Goal: Information Seeking & Learning: Find specific fact

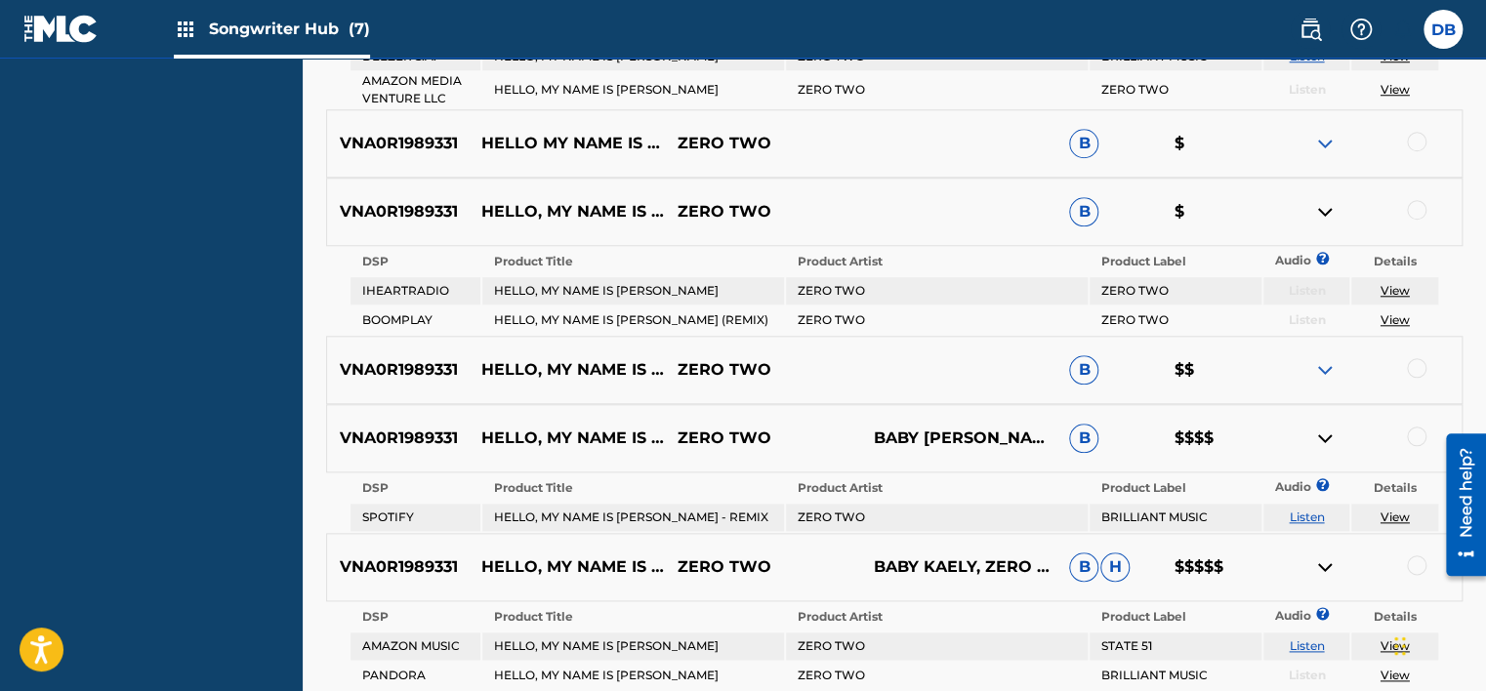
click at [1389, 512] on link "View" at bounding box center [1394, 516] width 29 height 15
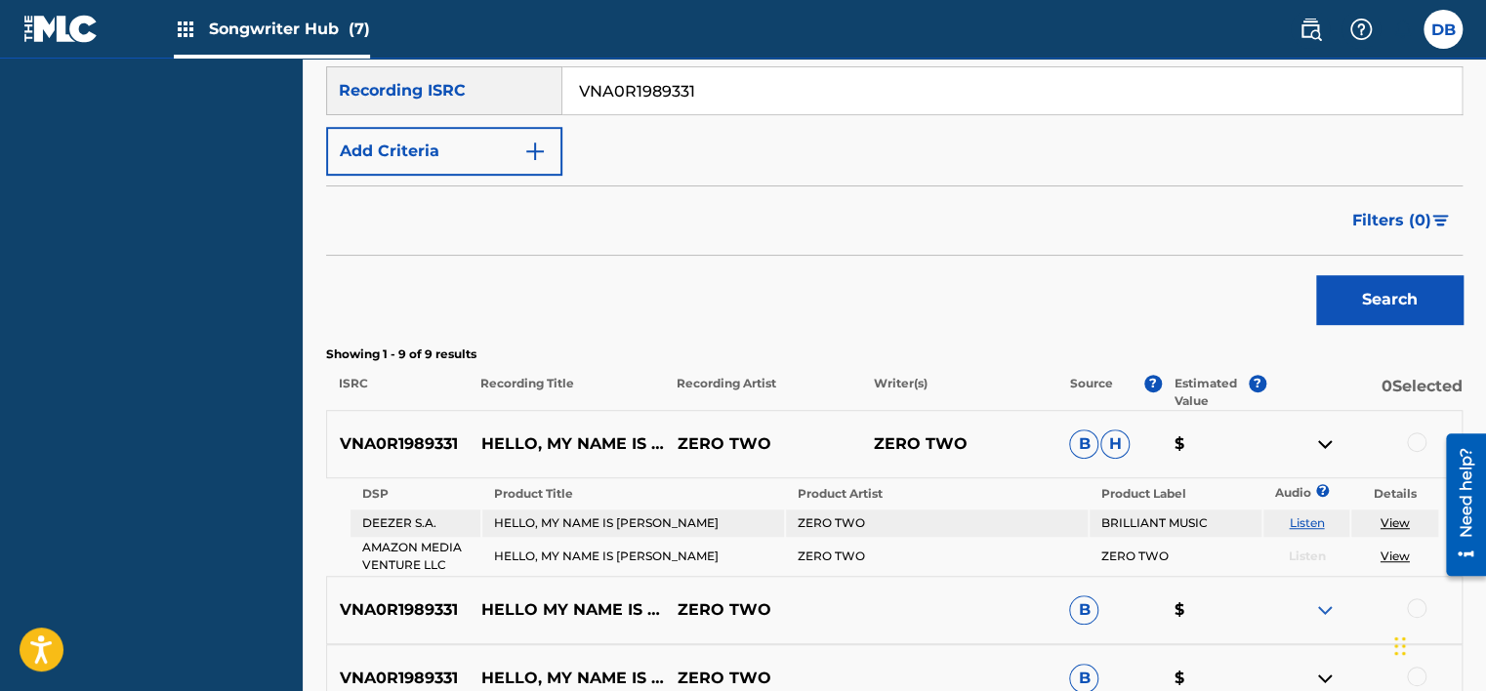
scroll to position [246, 0]
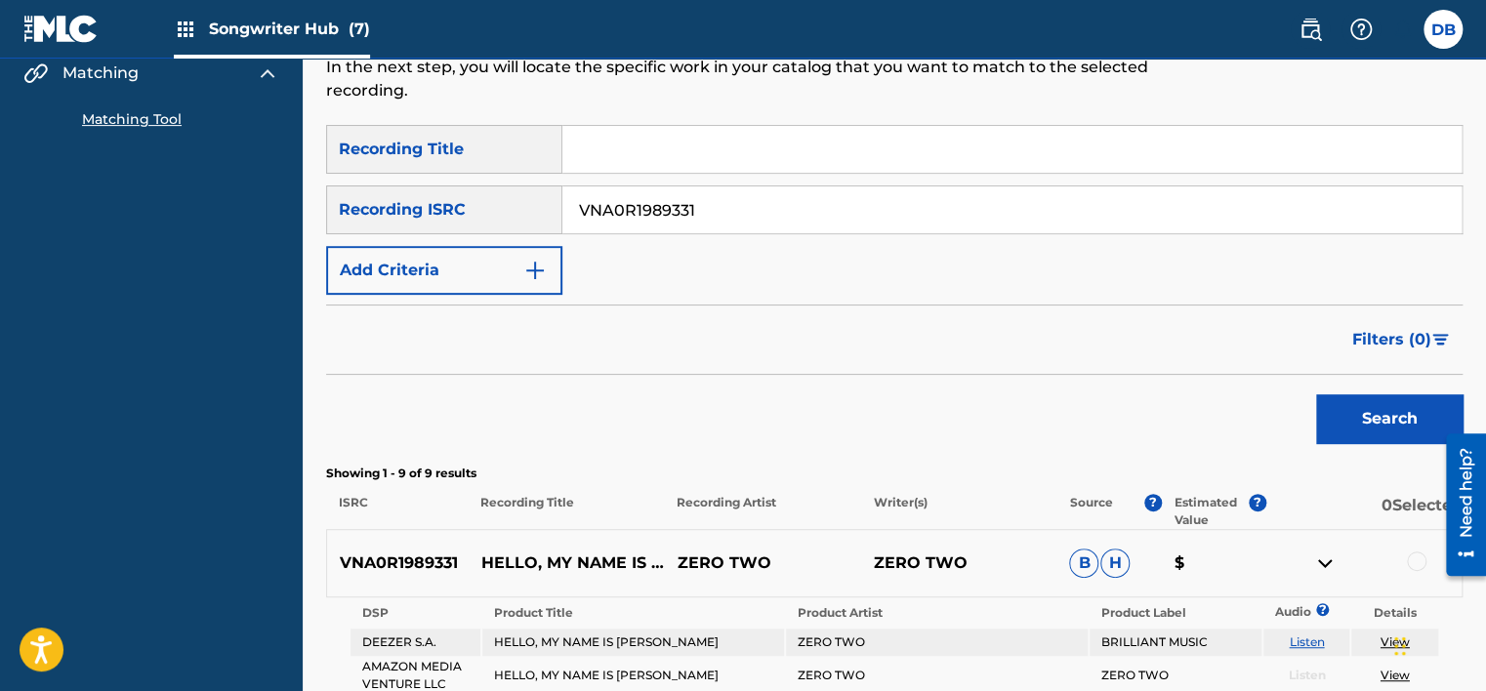
click at [660, 30] on nav "Songwriter Hub (7) DB DB Dung Bui info@brilliantmusic.net Notification Preferen…" at bounding box center [743, 29] width 1486 height 59
click at [675, 216] on input "VNA0R1989331" at bounding box center [1011, 209] width 899 height 47
paste input "GBLLT1900262"
click at [1370, 412] on button "Search" at bounding box center [1389, 418] width 146 height 49
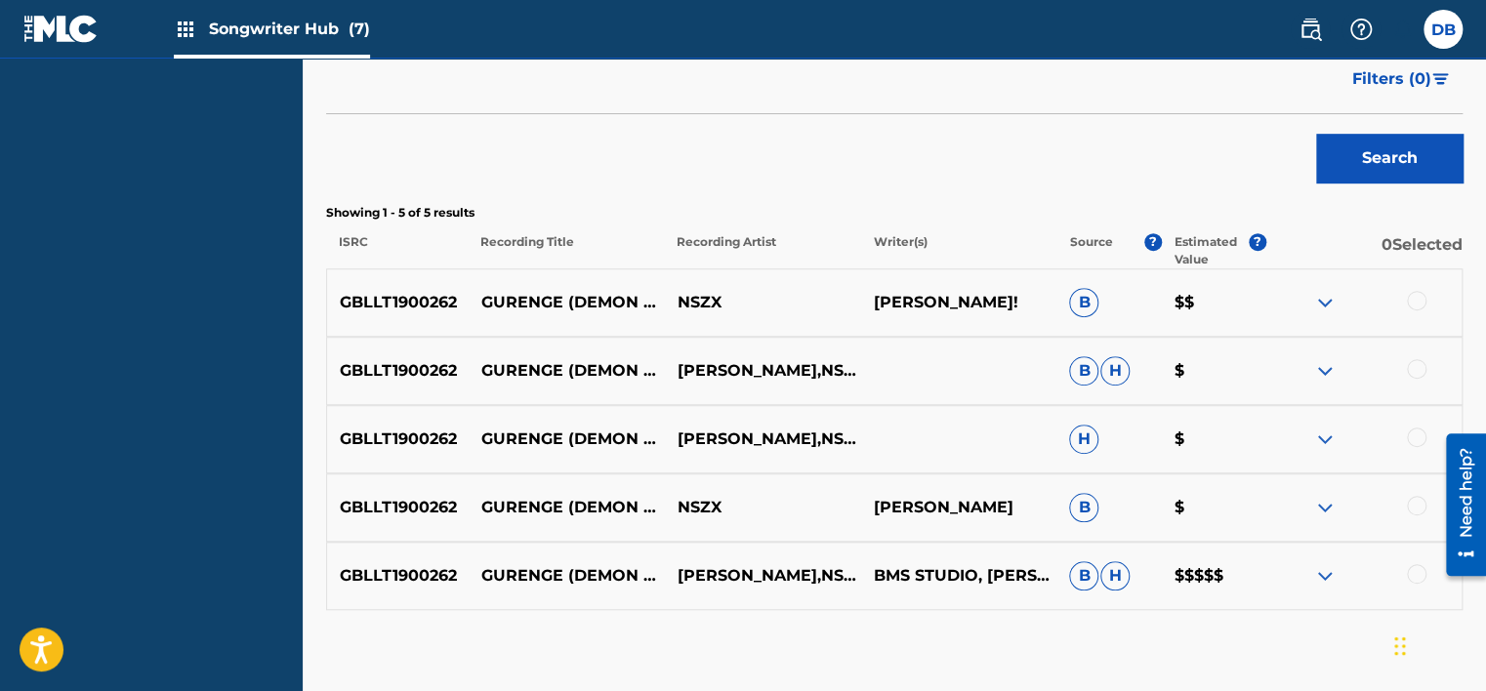
scroll to position [617, 0]
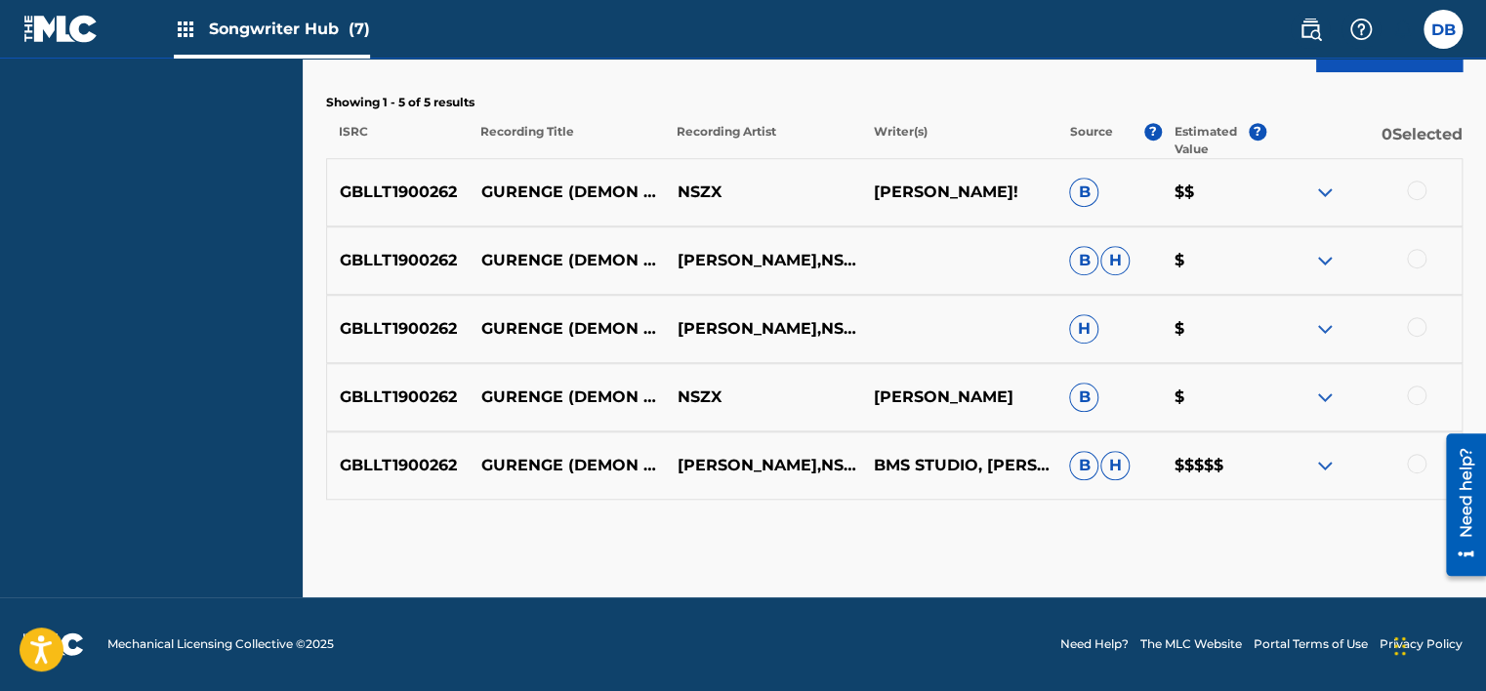
click at [1328, 467] on img at bounding box center [1324, 465] width 23 height 23
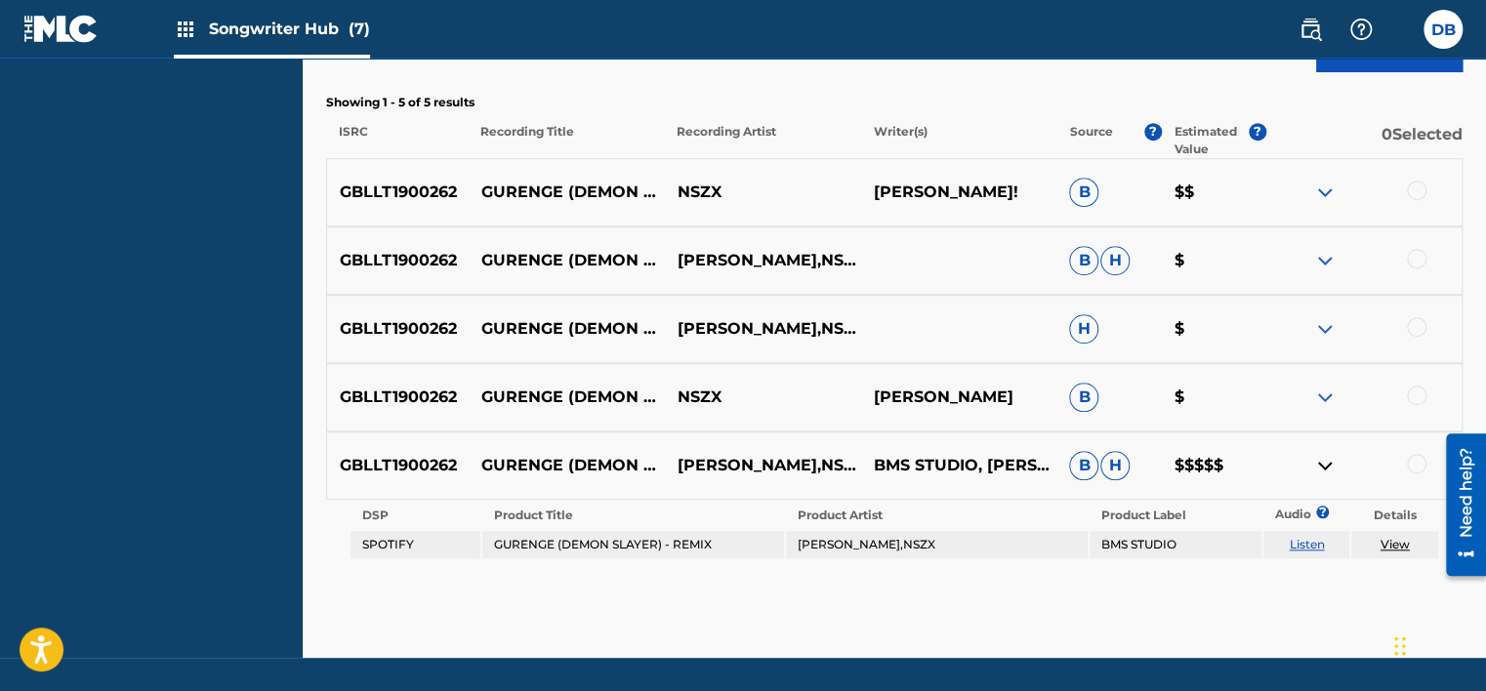
click at [1392, 540] on link "View" at bounding box center [1394, 544] width 29 height 15
drag, startPoint x: 483, startPoint y: 451, endPoint x: 616, endPoint y: 472, distance: 134.5
click at [616, 472] on p "GURENGE (DEMON SLAYER) - REMIX" at bounding box center [567, 465] width 196 height 47
copy p "GURENGE (DEMON SLAYER) - REMIX"
click at [415, 469] on p "GBLLT1900262" at bounding box center [398, 465] width 142 height 23
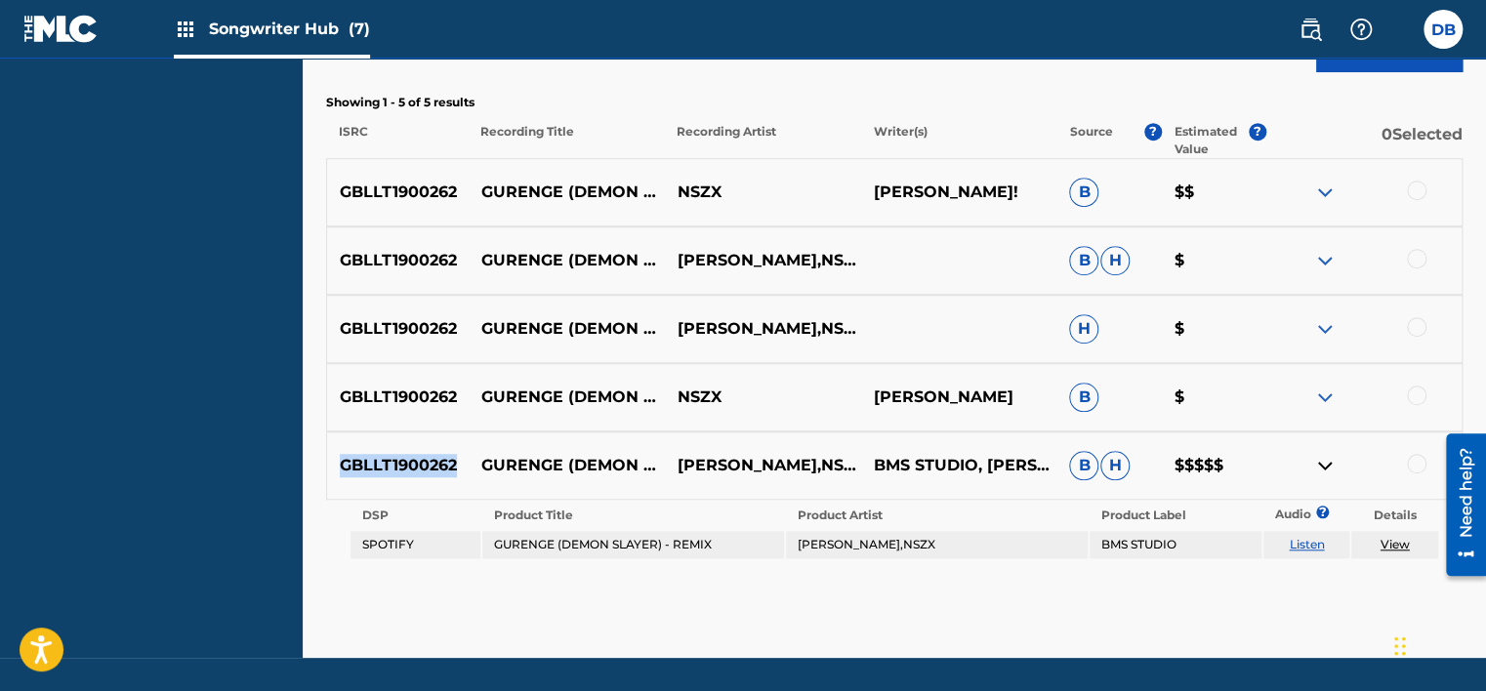
click at [415, 469] on p "GBLLT1900262" at bounding box center [398, 465] width 142 height 23
copy p "GBLLT1900262"
click at [1394, 545] on link "View" at bounding box center [1394, 544] width 29 height 15
click at [1392, 543] on link "View" at bounding box center [1394, 544] width 29 height 15
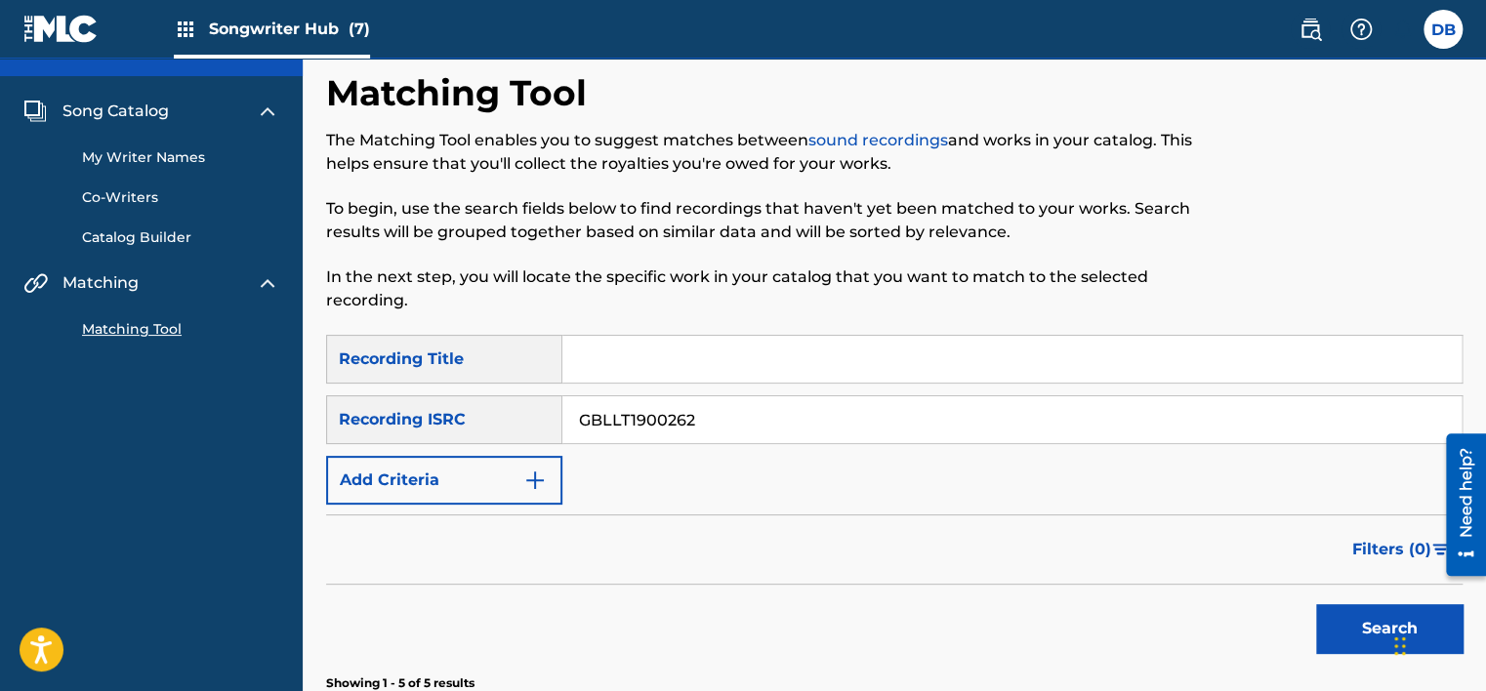
scroll to position [31, 0]
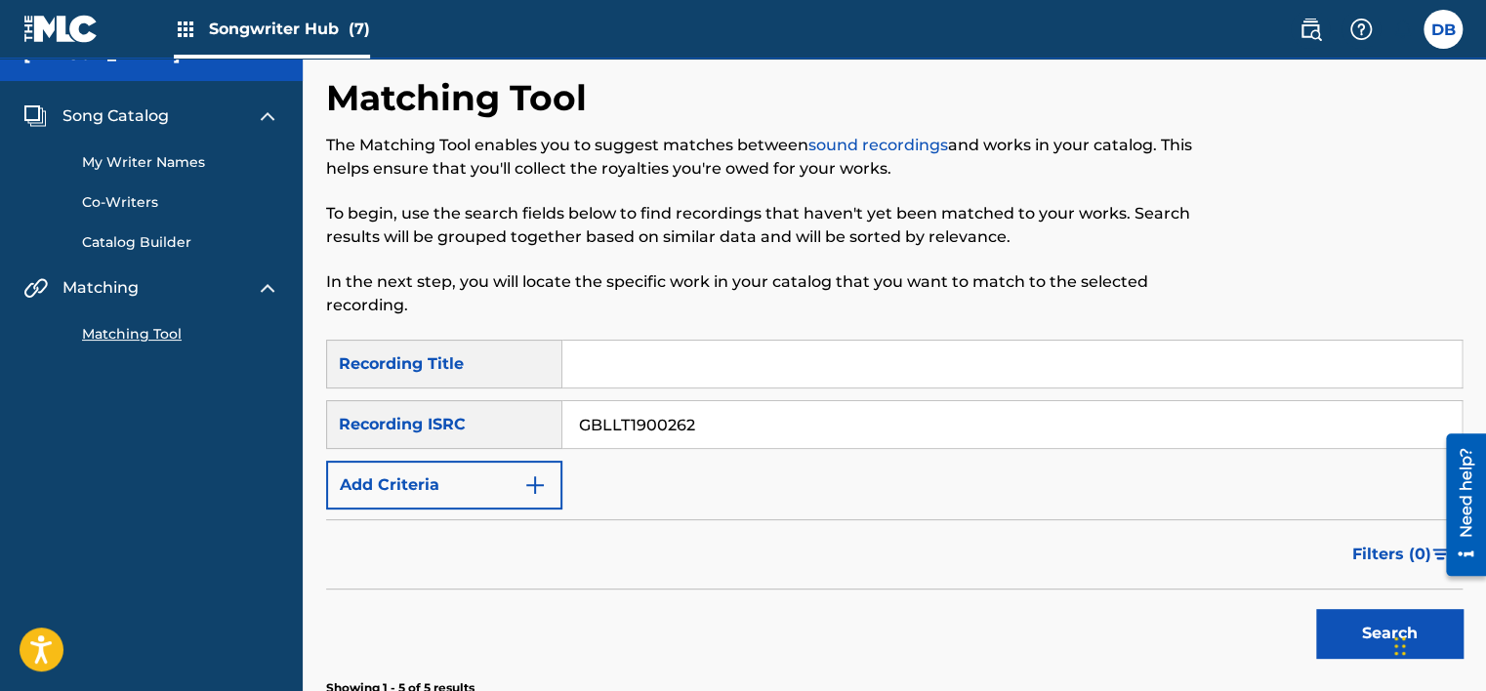
click at [614, 426] on input "GBLLT1900262" at bounding box center [1011, 424] width 899 height 47
paste input "59"
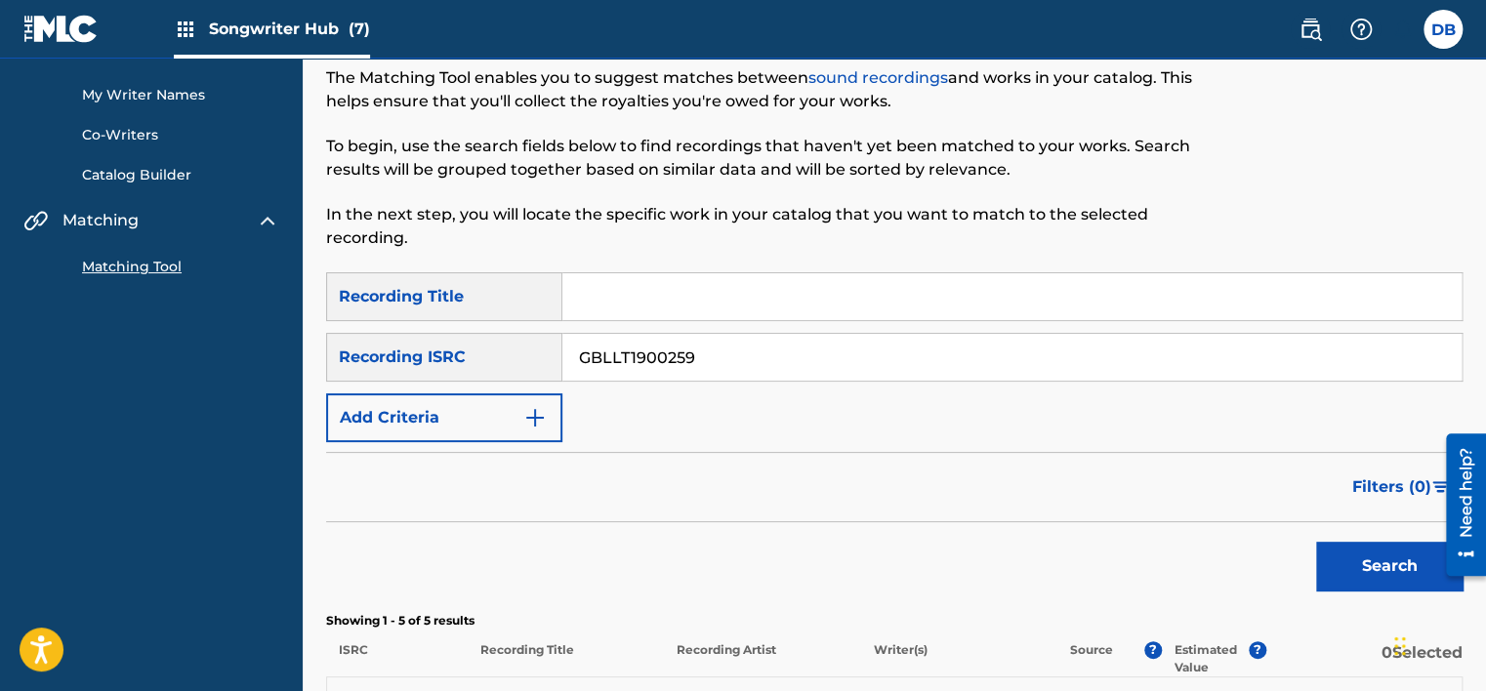
scroll to position [226, 0]
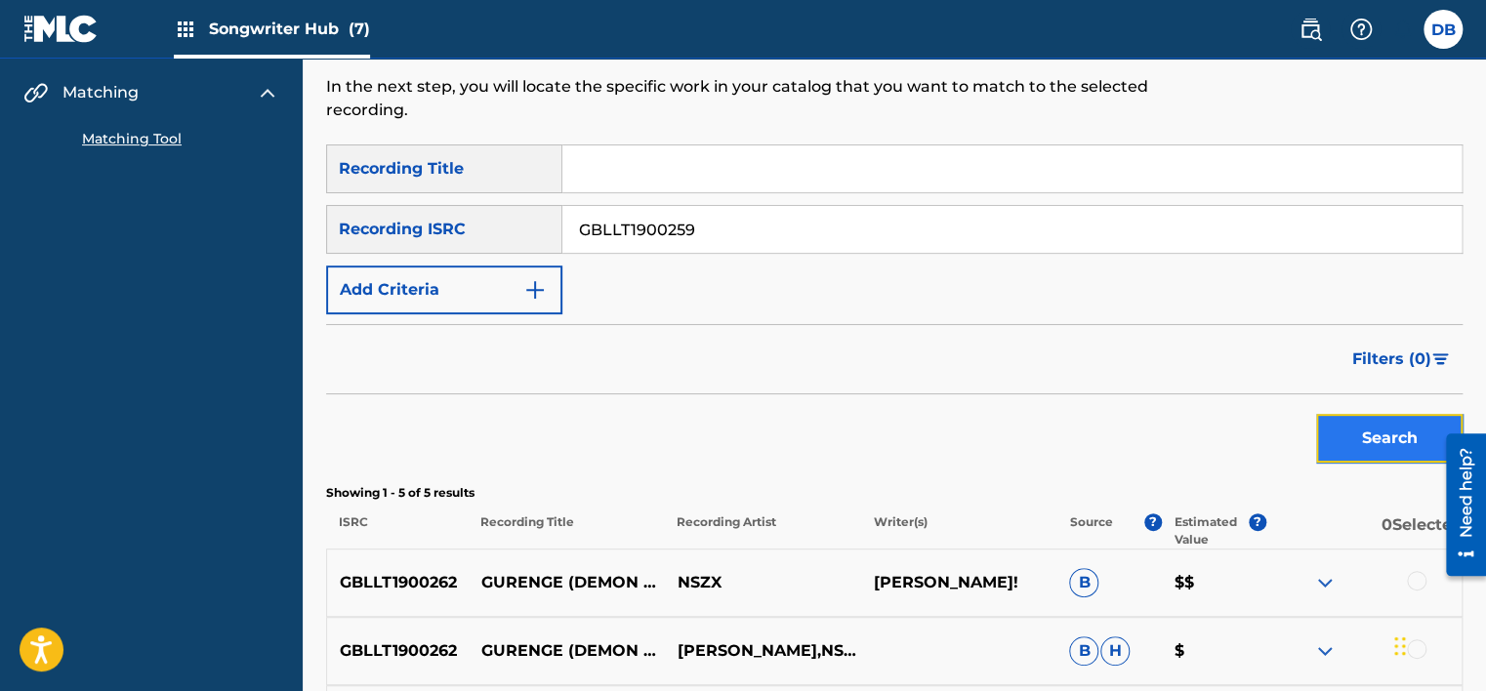
click at [1421, 441] on button "Search" at bounding box center [1389, 438] width 146 height 49
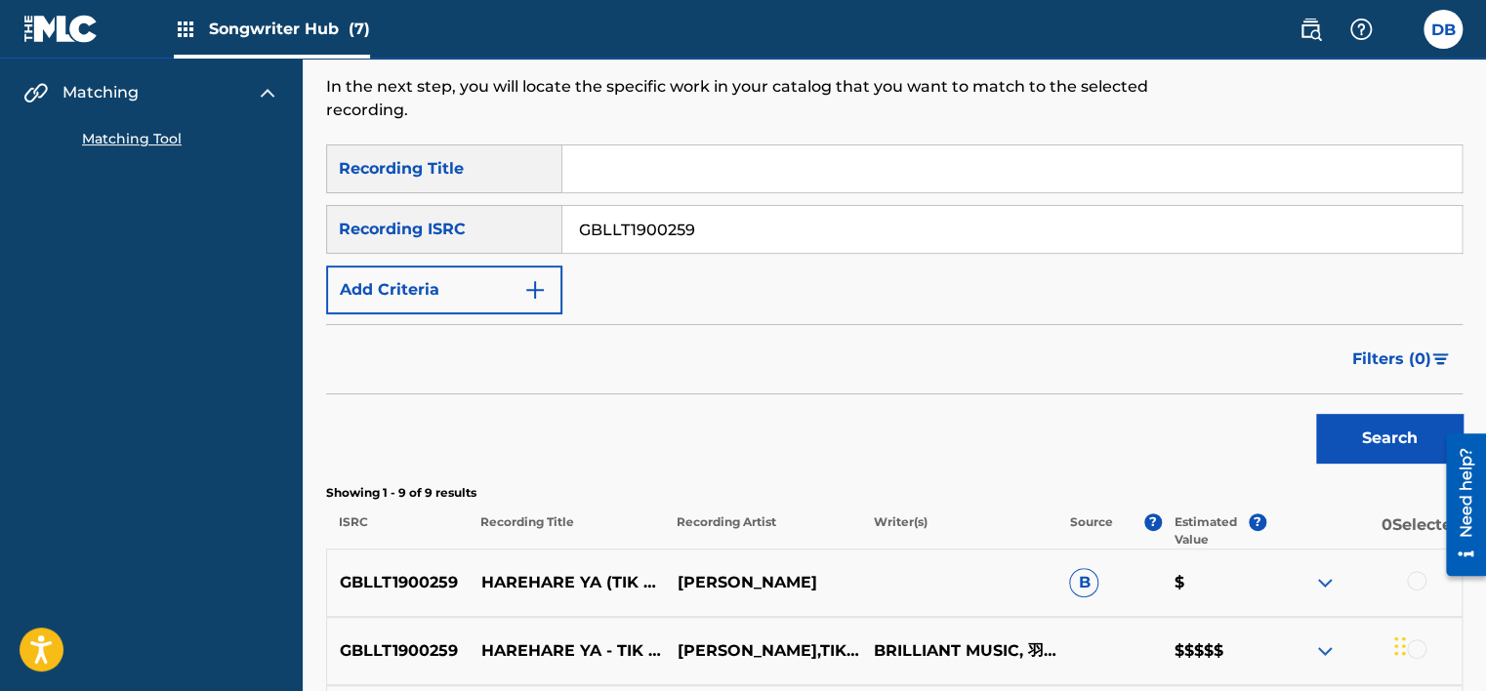
click at [610, 219] on input "GBLLT1900259" at bounding box center [1011, 229] width 899 height 47
paste input "41"
click at [1412, 430] on button "Search" at bounding box center [1389, 438] width 146 height 49
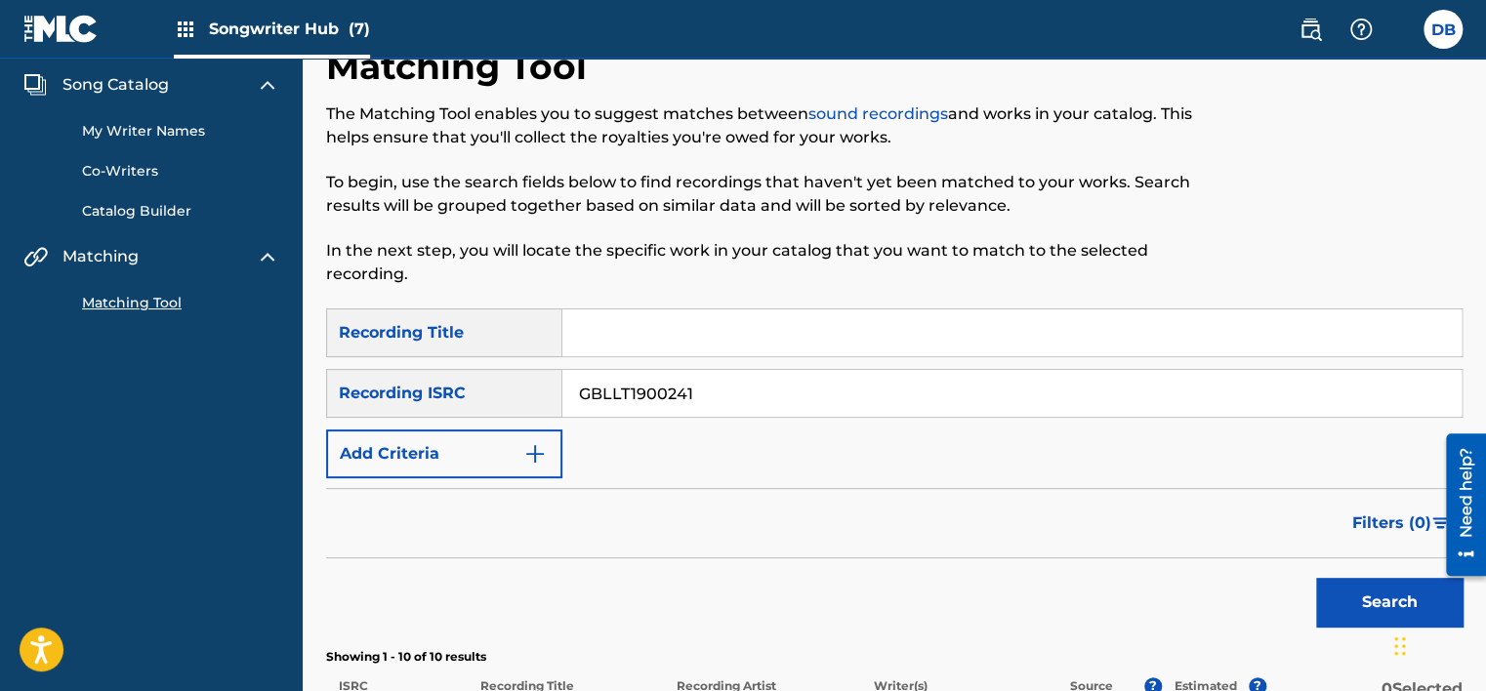
scroll to position [31, 0]
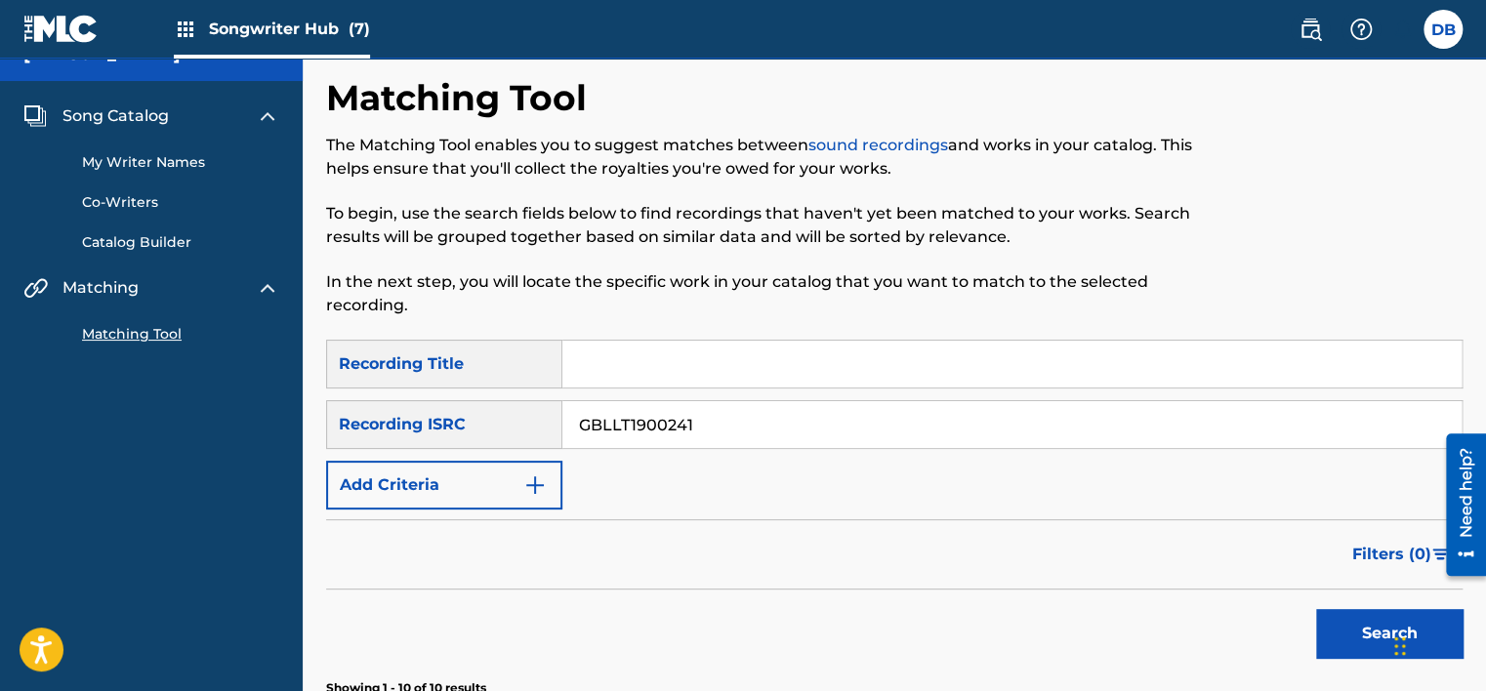
click at [622, 429] on input "GBLLT1900241" at bounding box center [1011, 424] width 899 height 47
paste input "VNTTH2200002"
click at [1336, 620] on button "Search" at bounding box center [1389, 633] width 146 height 49
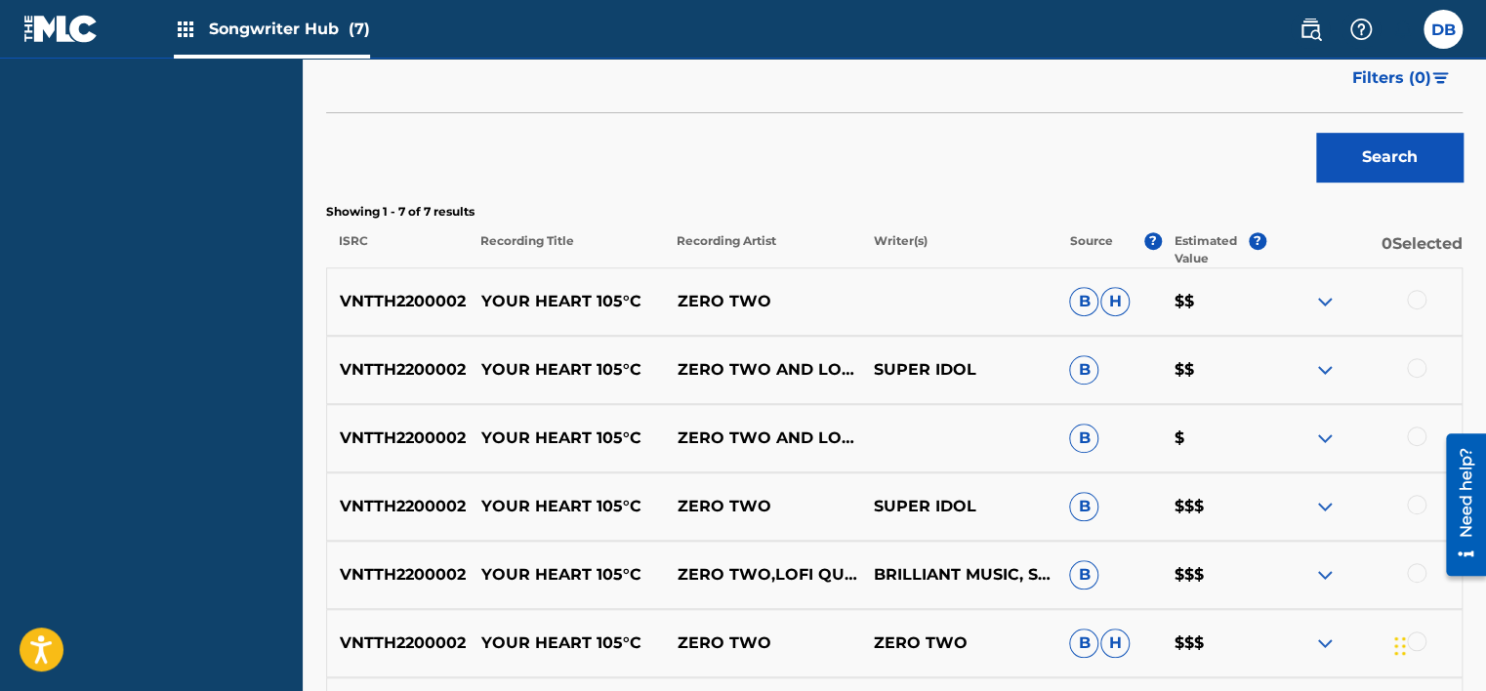
scroll to position [324, 0]
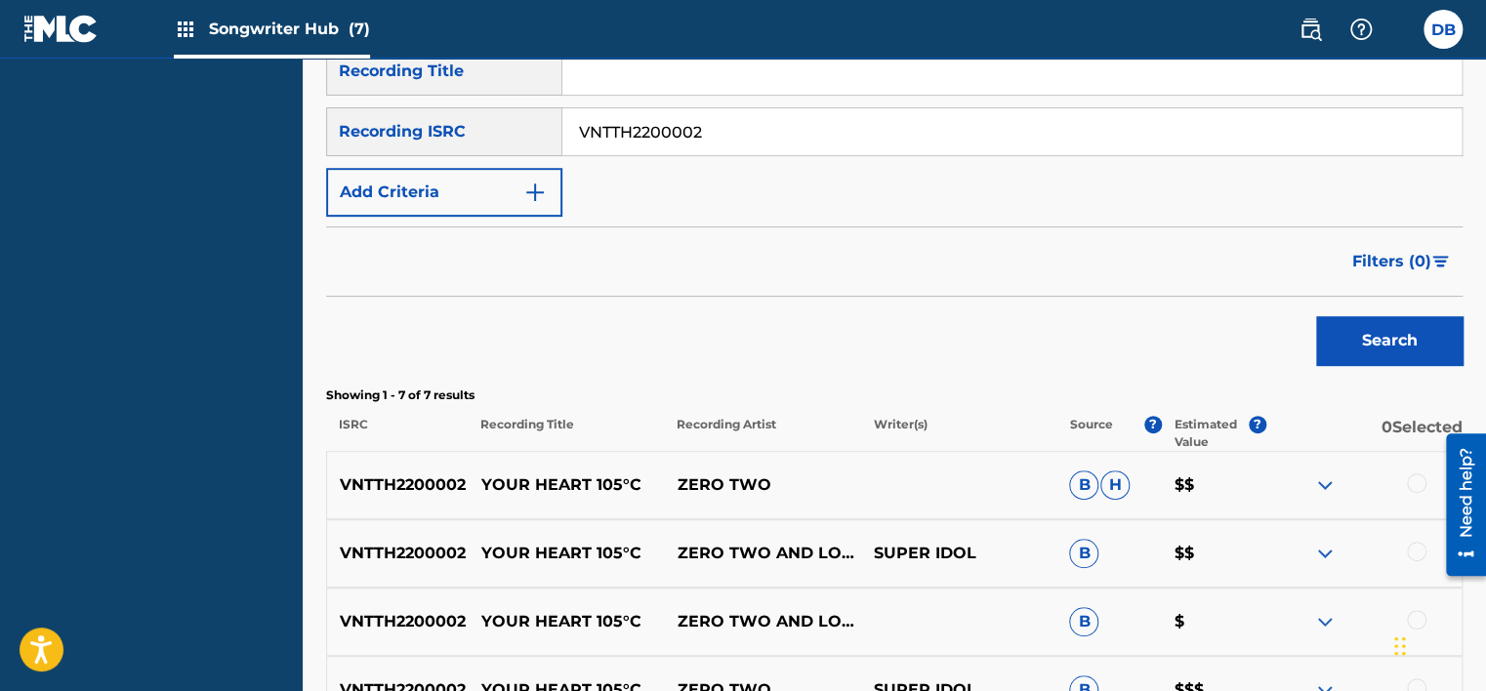
click at [675, 131] on input "VNTTH2200002" at bounding box center [1011, 131] width 899 height 47
paste input "LLT2179136"
click at [1363, 345] on button "Search" at bounding box center [1389, 340] width 146 height 49
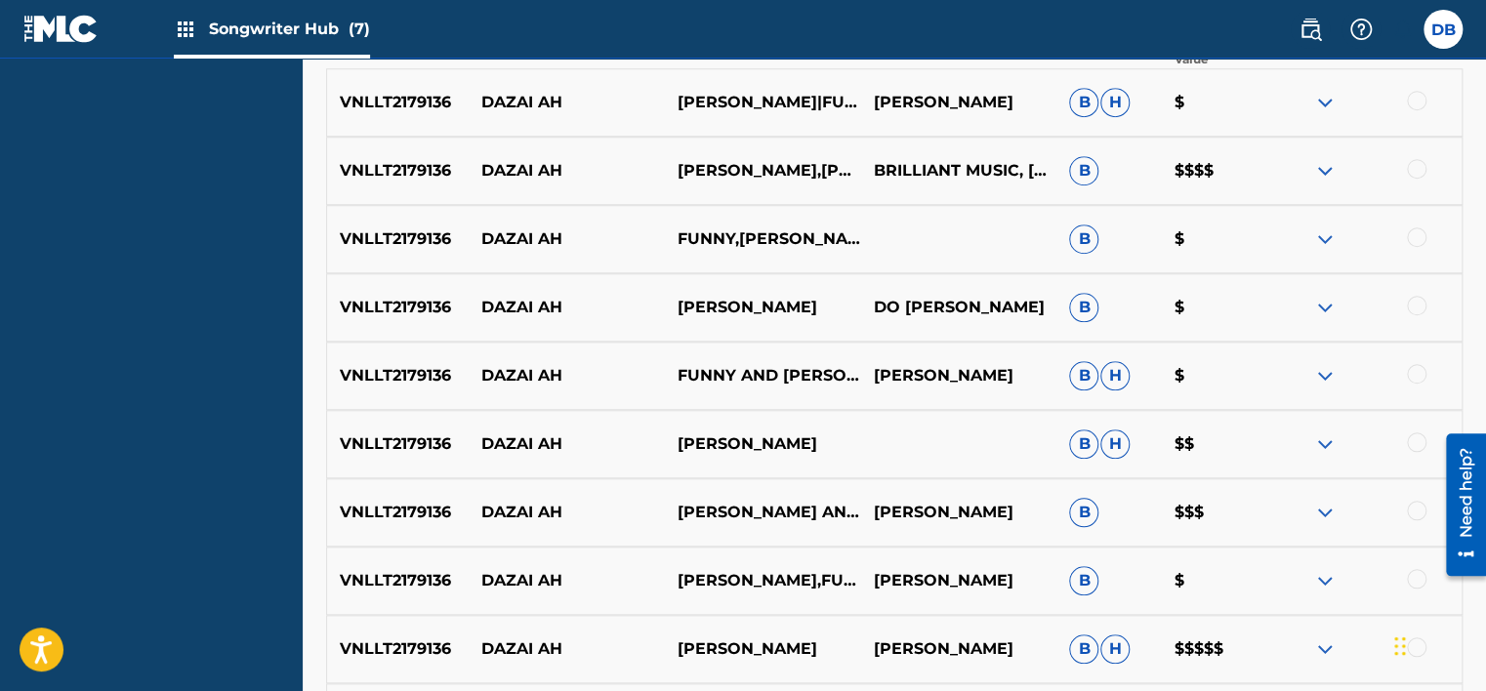
scroll to position [519, 0]
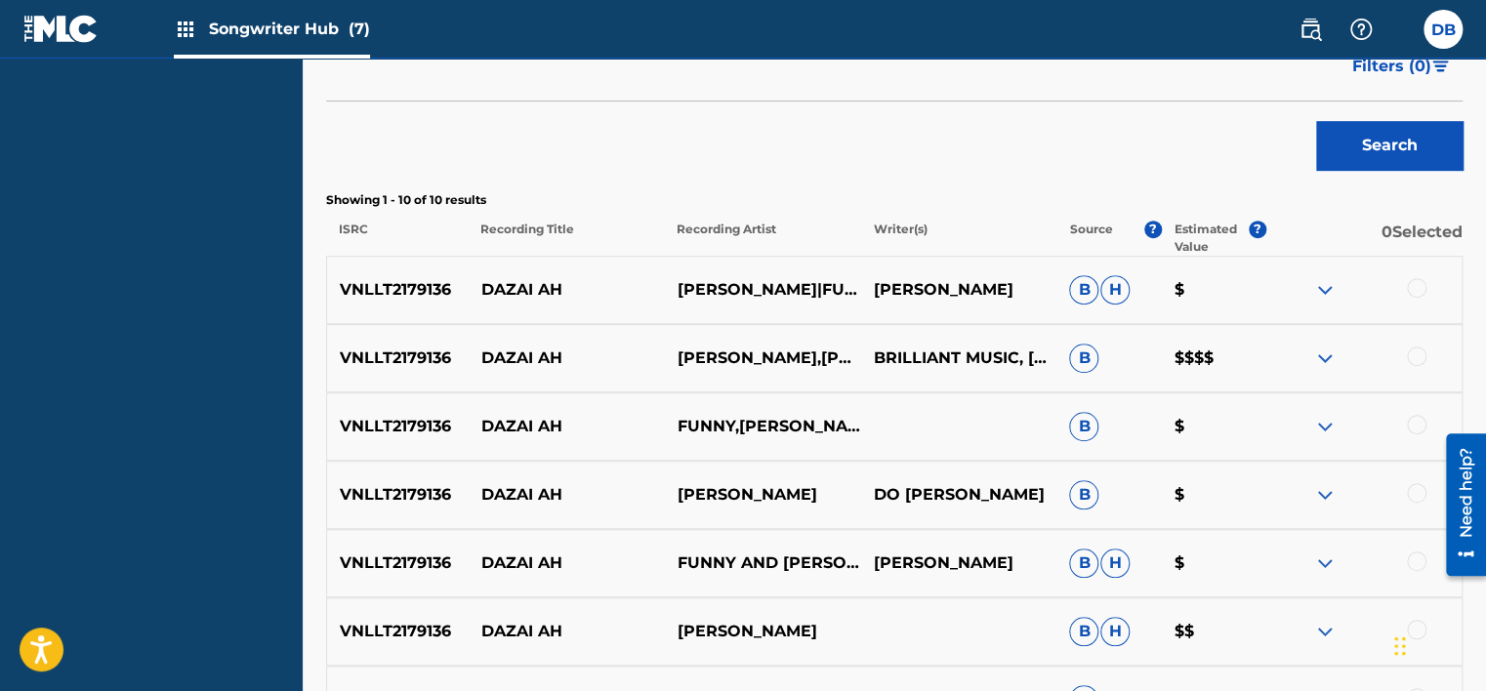
click at [429, 294] on p "VNLLT2179136" at bounding box center [398, 289] width 142 height 23
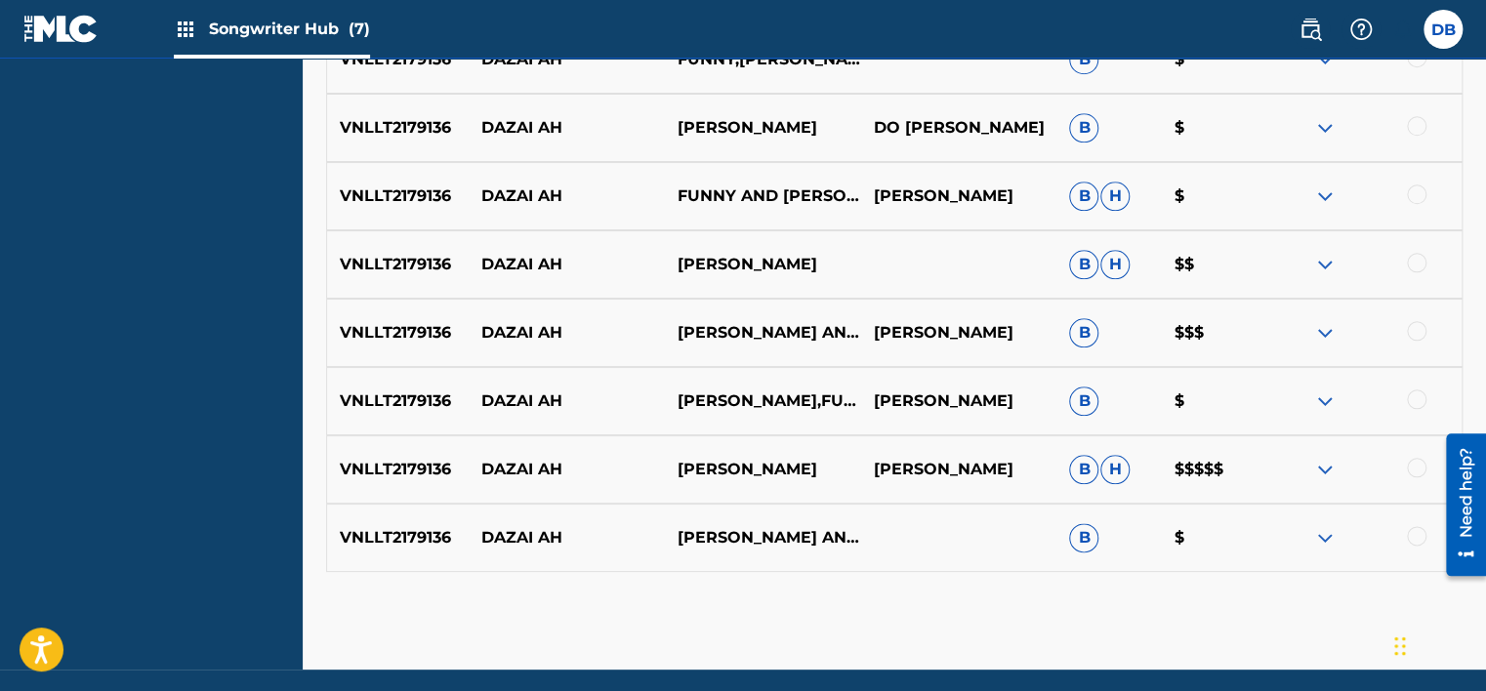
scroll to position [957, 0]
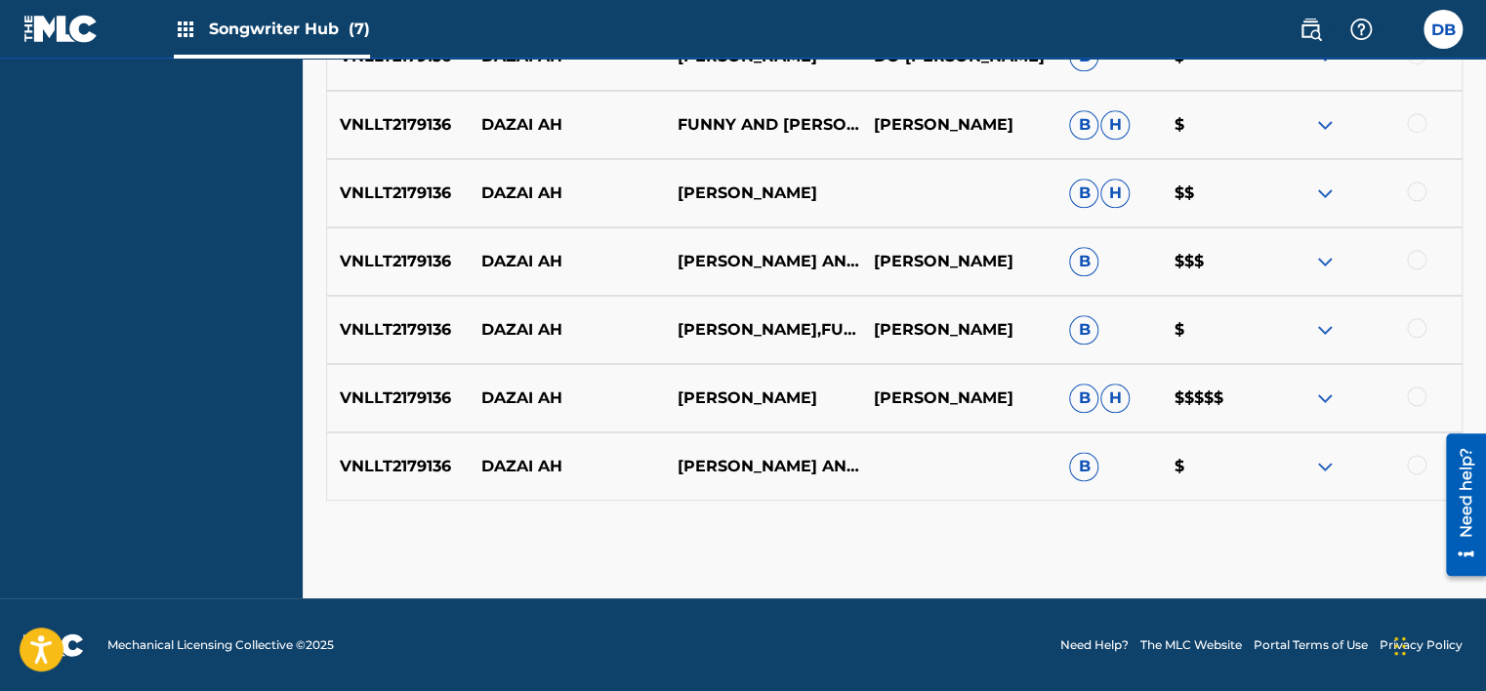
click at [1326, 398] on img at bounding box center [1324, 398] width 23 height 23
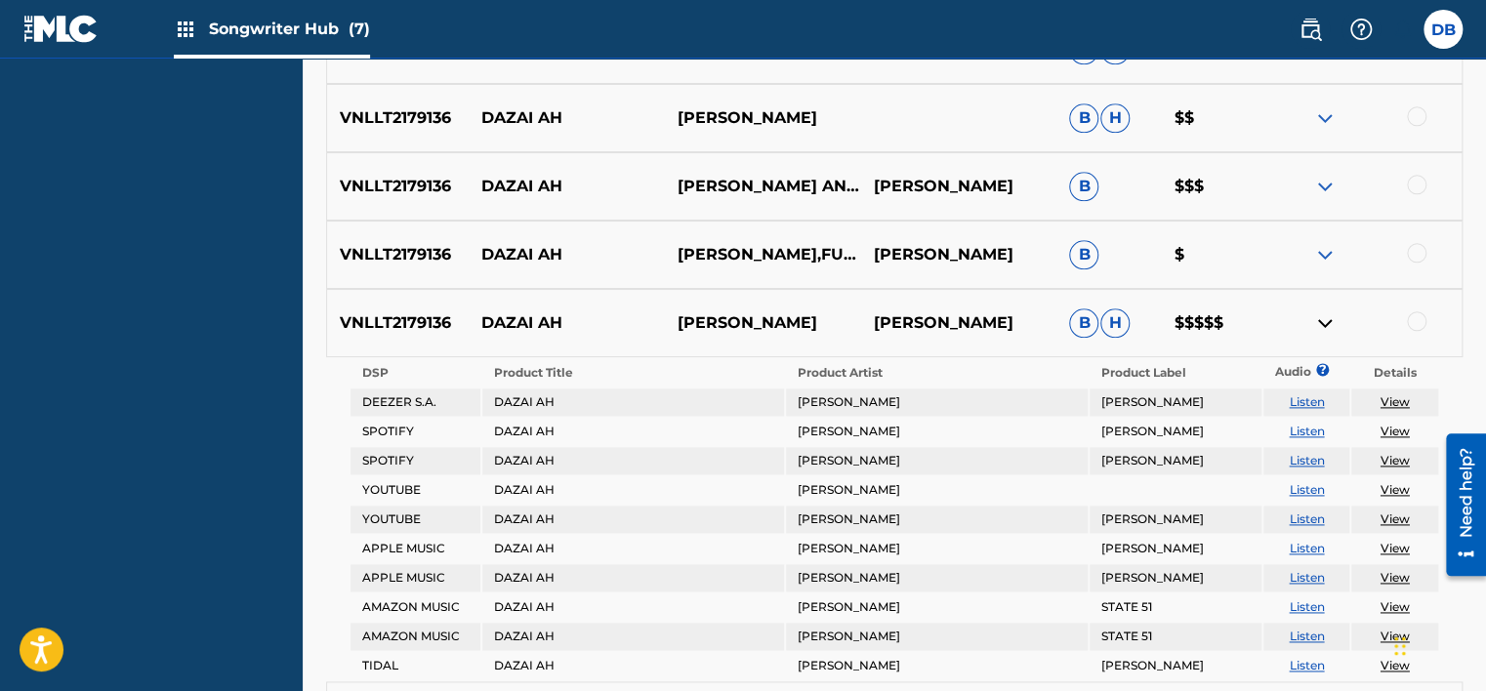
scroll to position [1153, 0]
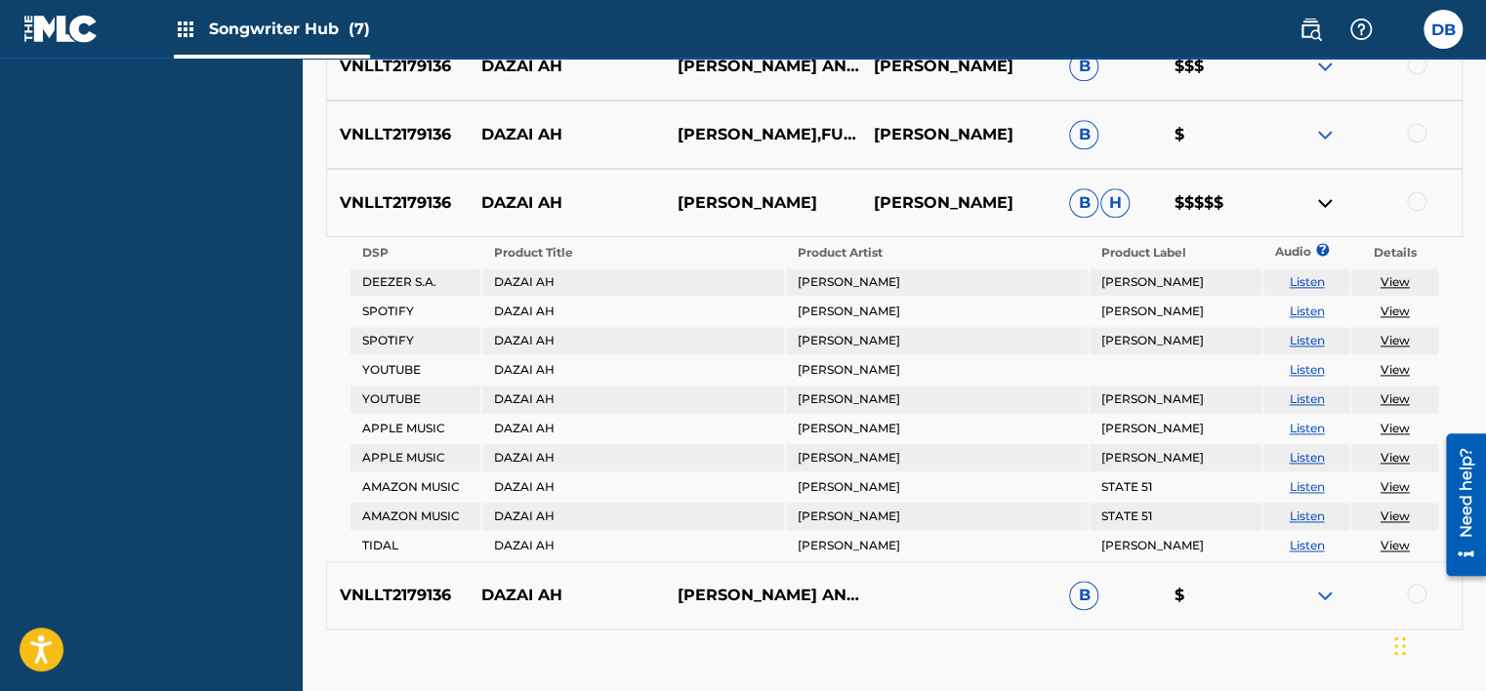
click at [1394, 306] on link "View" at bounding box center [1394, 311] width 29 height 15
drag, startPoint x: 484, startPoint y: 198, endPoint x: 560, endPoint y: 198, distance: 76.1
click at [560, 198] on p "DAZAI AH" at bounding box center [567, 202] width 196 height 23
copy p "DAZAI AH"
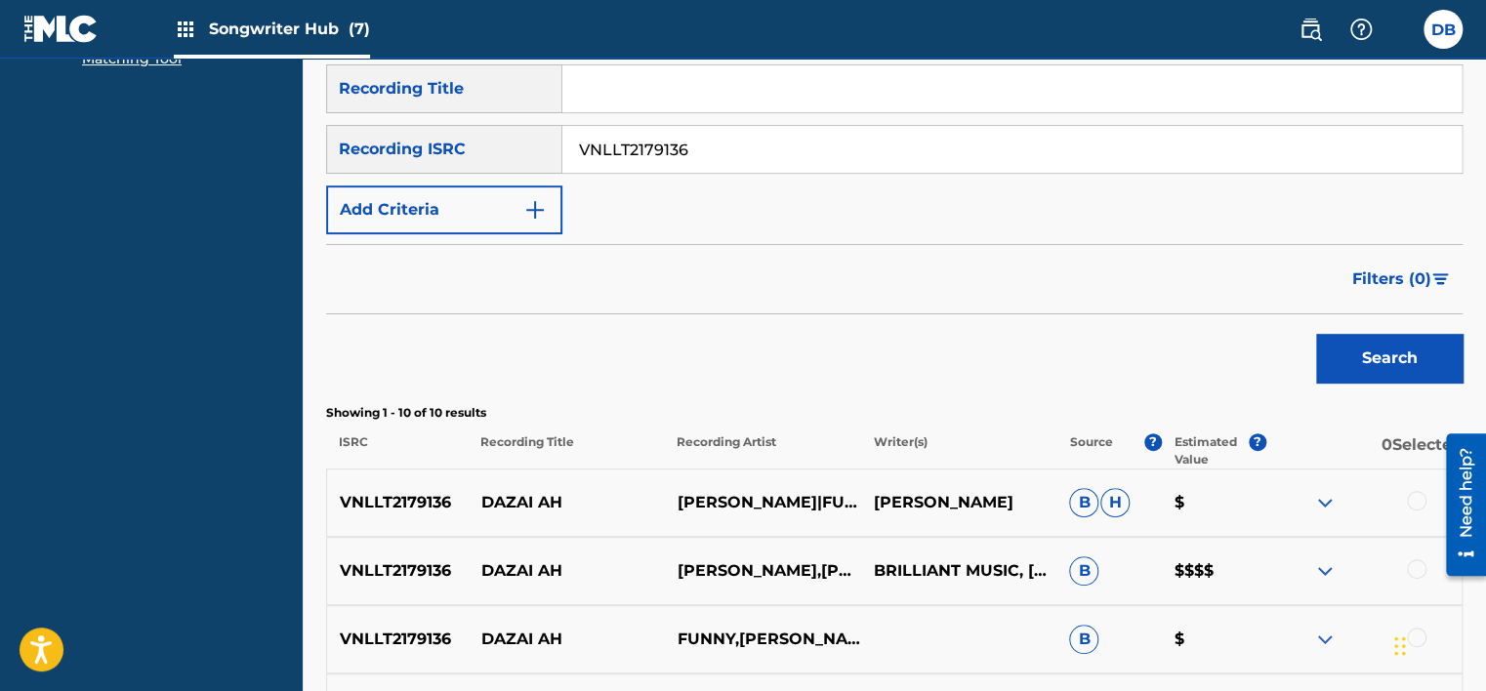
scroll to position [274, 0]
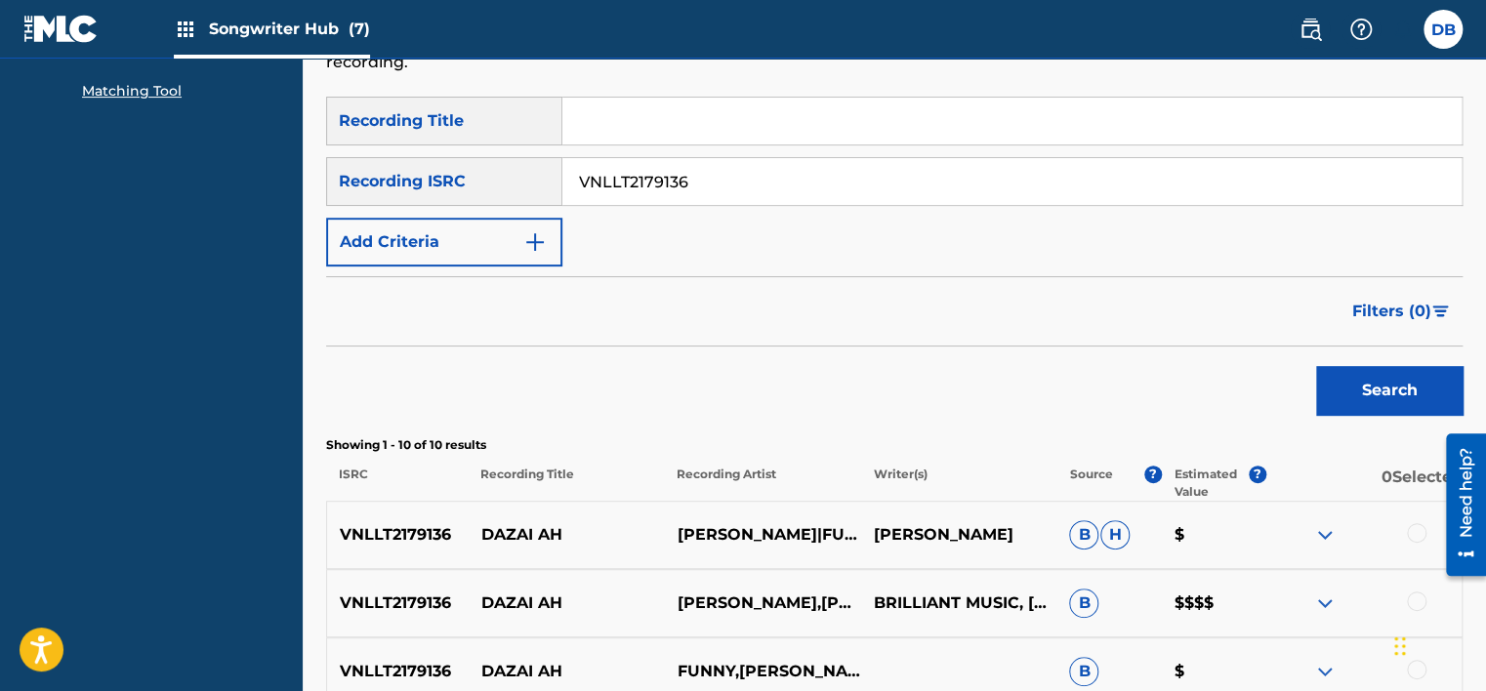
click at [652, 172] on input "VNLLT2179136" at bounding box center [1011, 181] width 899 height 47
paste input "IDNVK2290019"
click at [1363, 375] on button "Search" at bounding box center [1389, 390] width 146 height 49
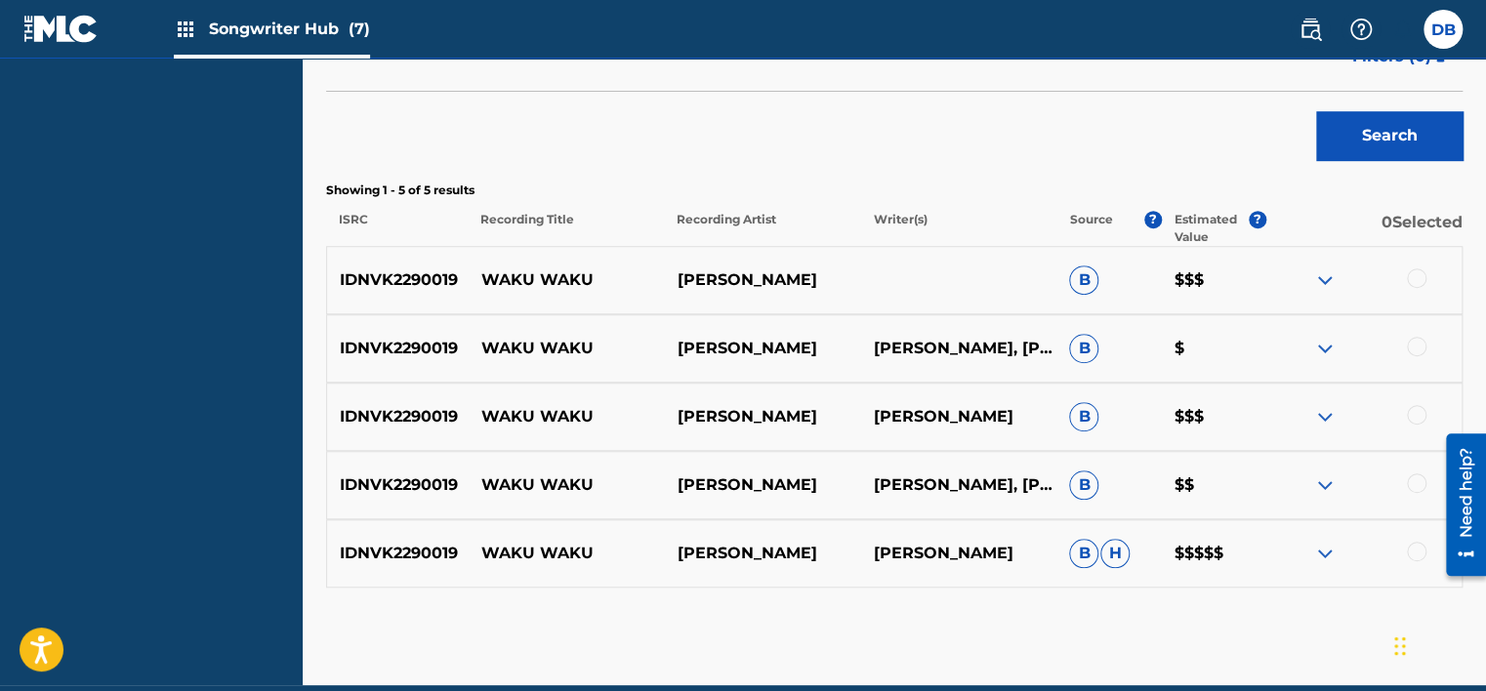
scroll to position [567, 0]
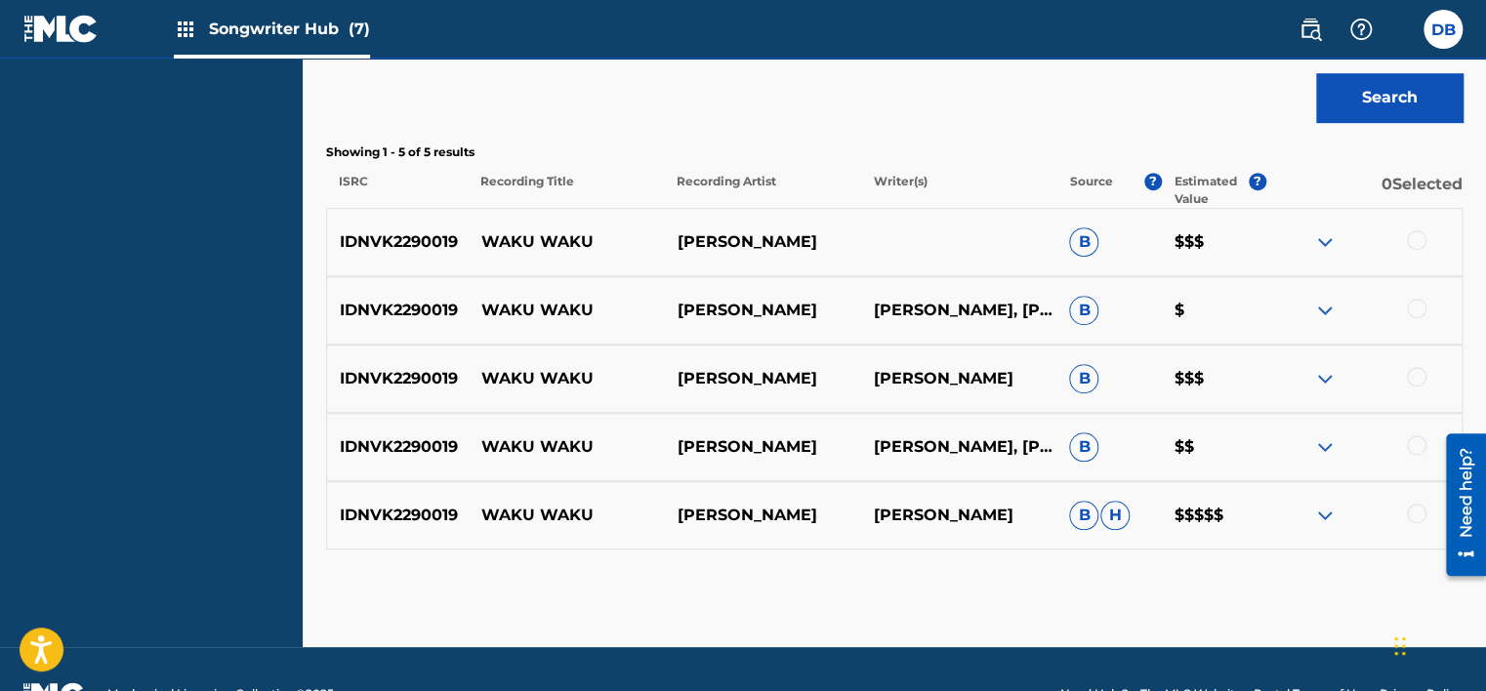
click at [1321, 507] on img at bounding box center [1324, 515] width 23 height 23
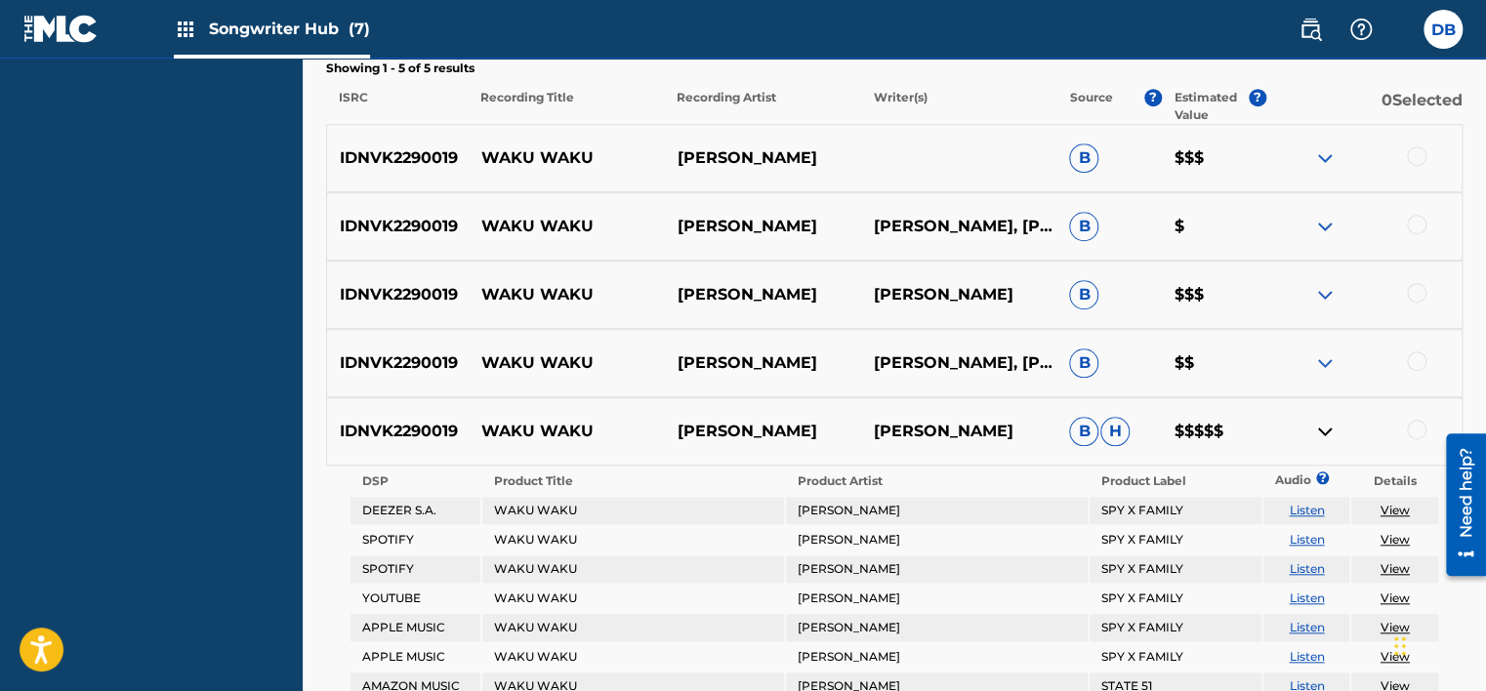
scroll to position [762, 0]
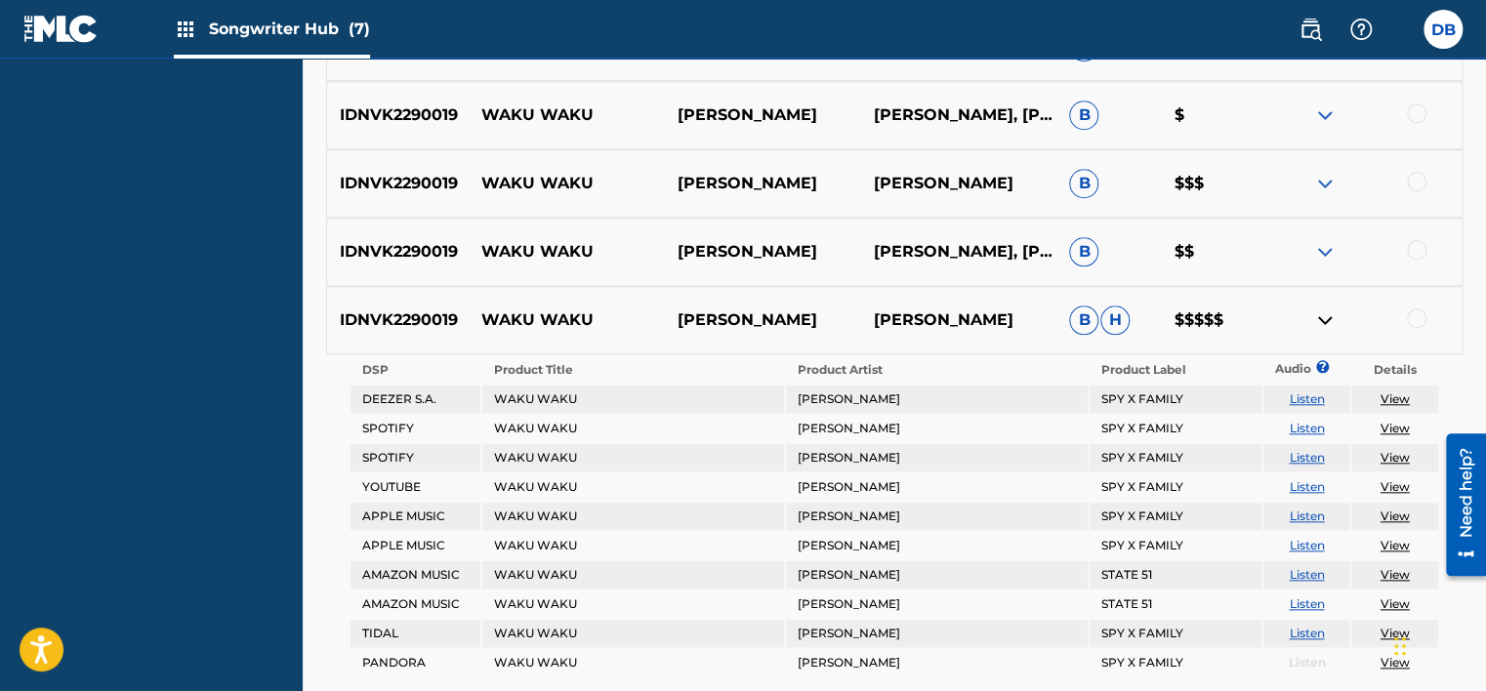
click at [1397, 428] on link "View" at bounding box center [1394, 428] width 29 height 15
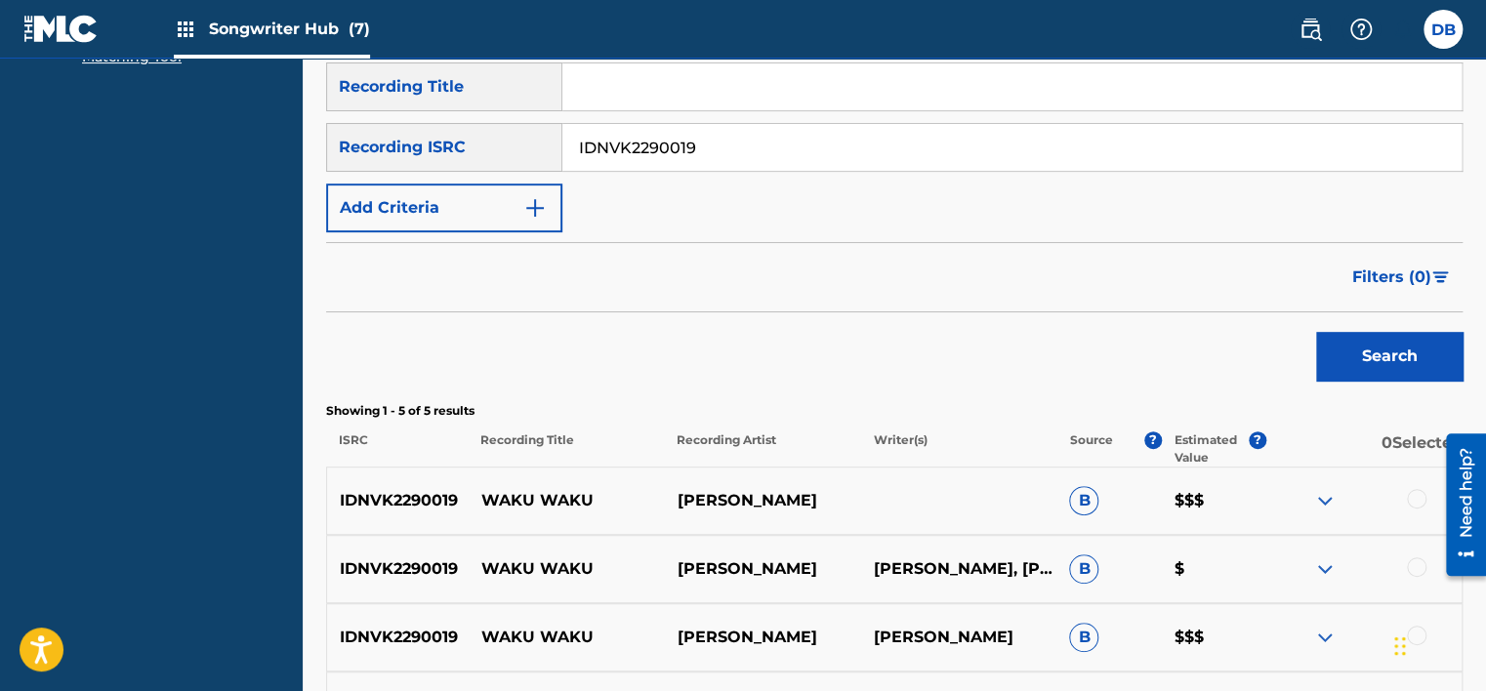
scroll to position [274, 0]
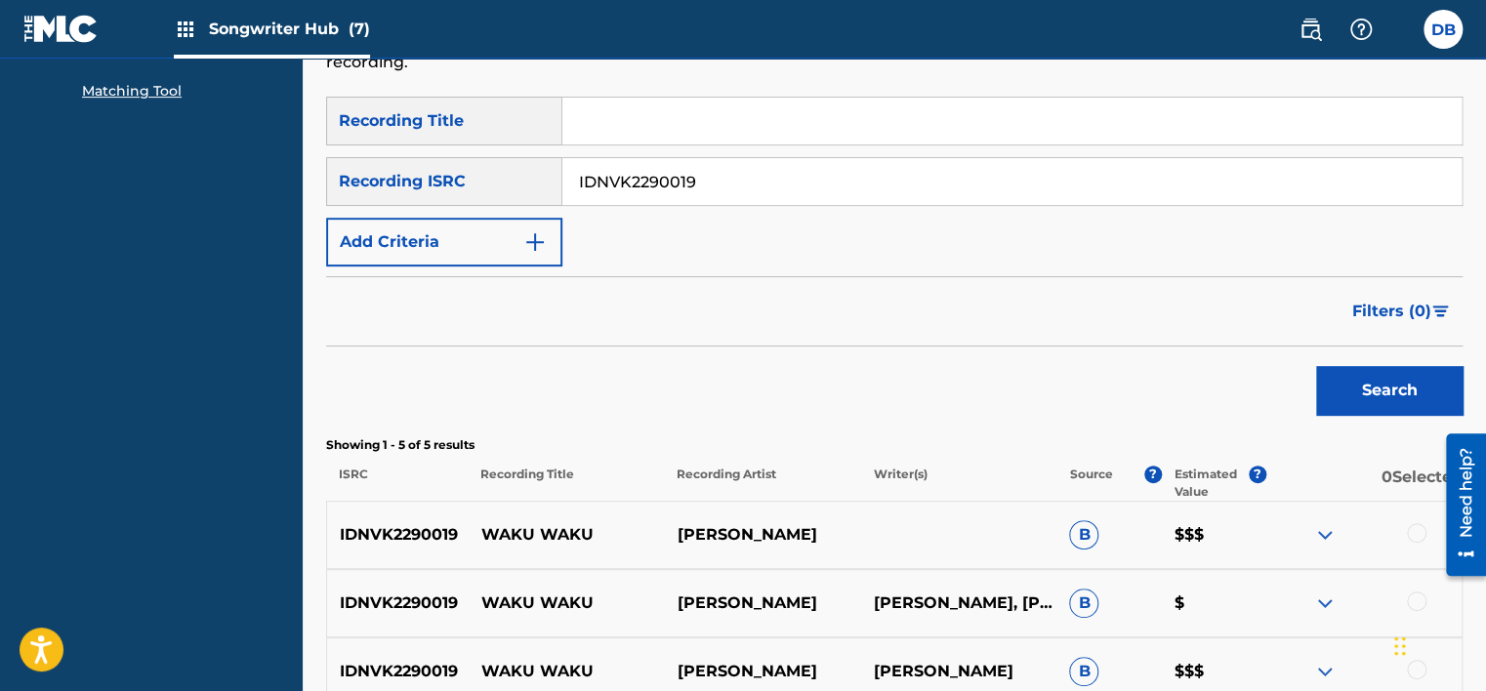
click at [659, 187] on input "IDNVK2290019" at bounding box center [1011, 181] width 899 height 47
paste input "26"
click at [1398, 402] on button "Search" at bounding box center [1389, 390] width 146 height 49
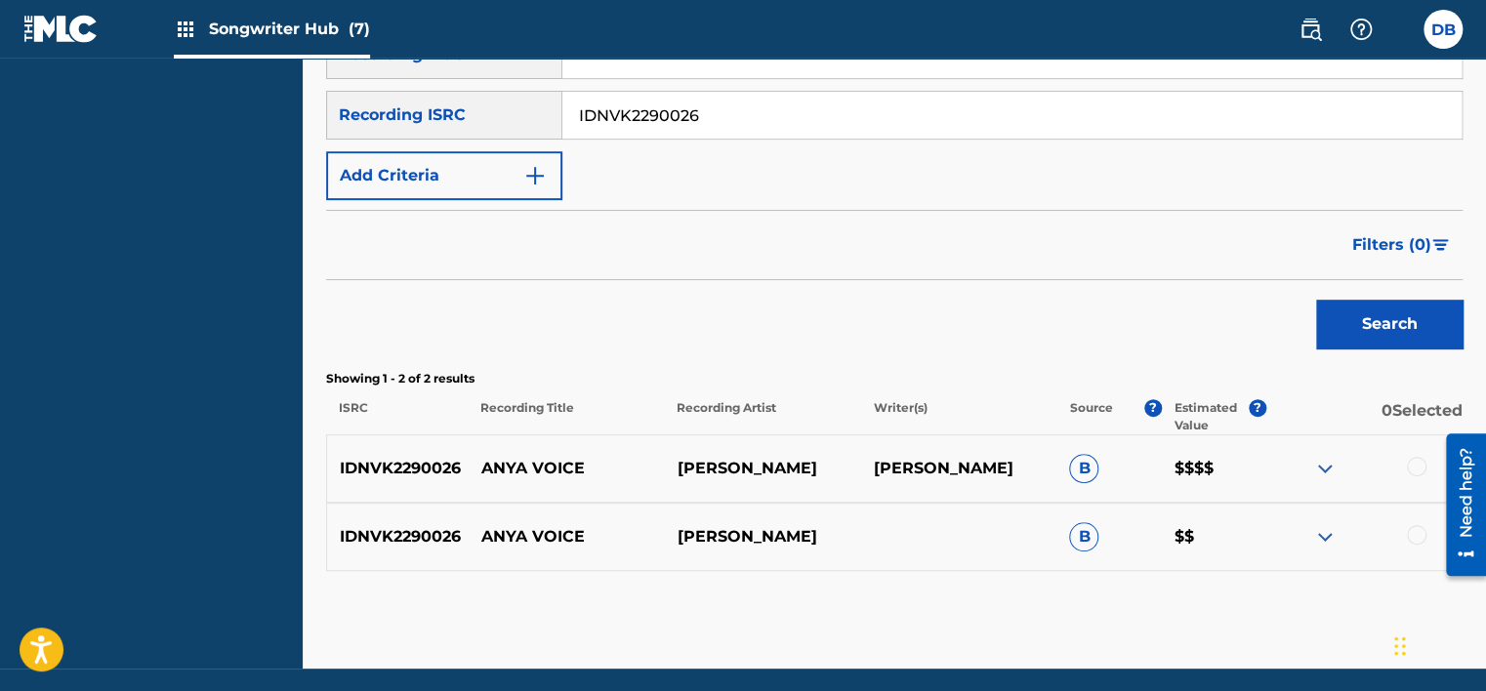
scroll to position [372, 0]
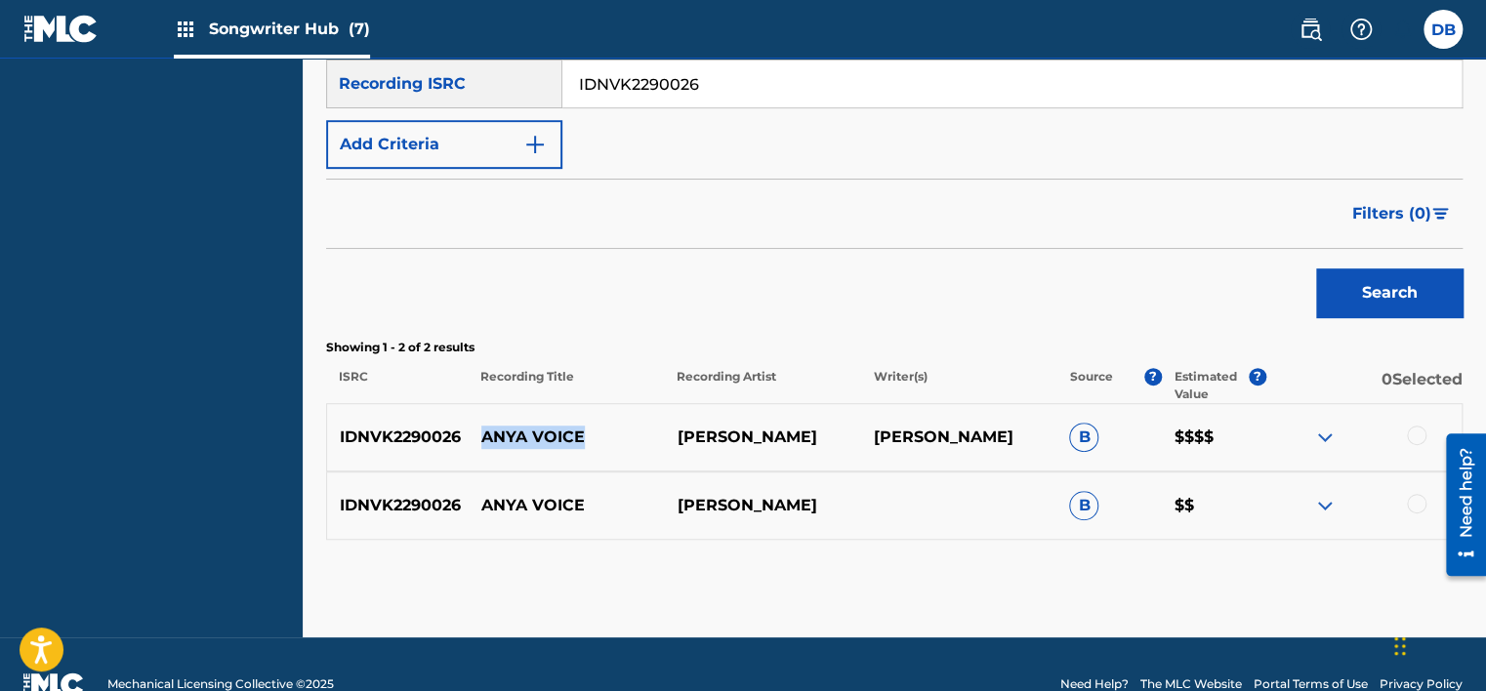
drag, startPoint x: 480, startPoint y: 431, endPoint x: 578, endPoint y: 428, distance: 97.7
click at [578, 428] on p "ANYA VOICE" at bounding box center [567, 437] width 196 height 23
copy p "ANYA VOICE"
click at [1329, 433] on img at bounding box center [1324, 437] width 23 height 23
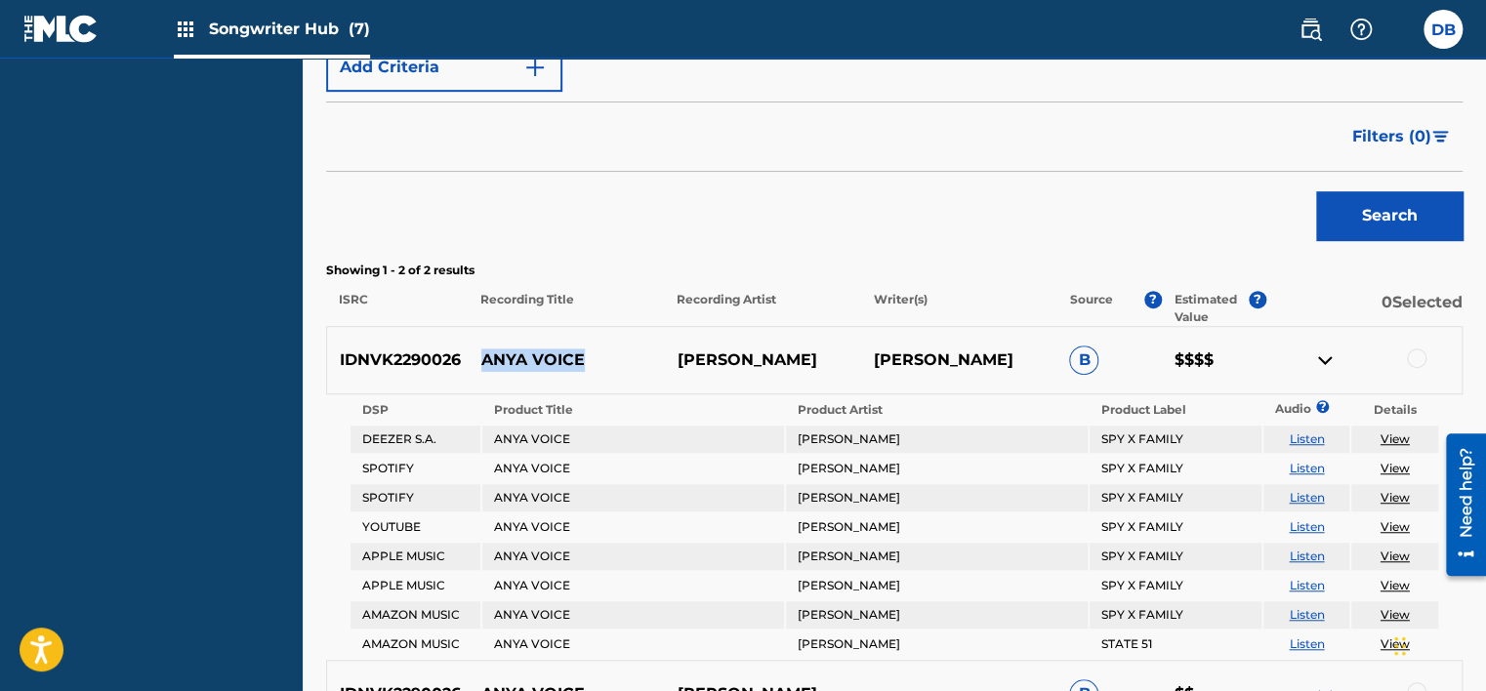
scroll to position [567, 0]
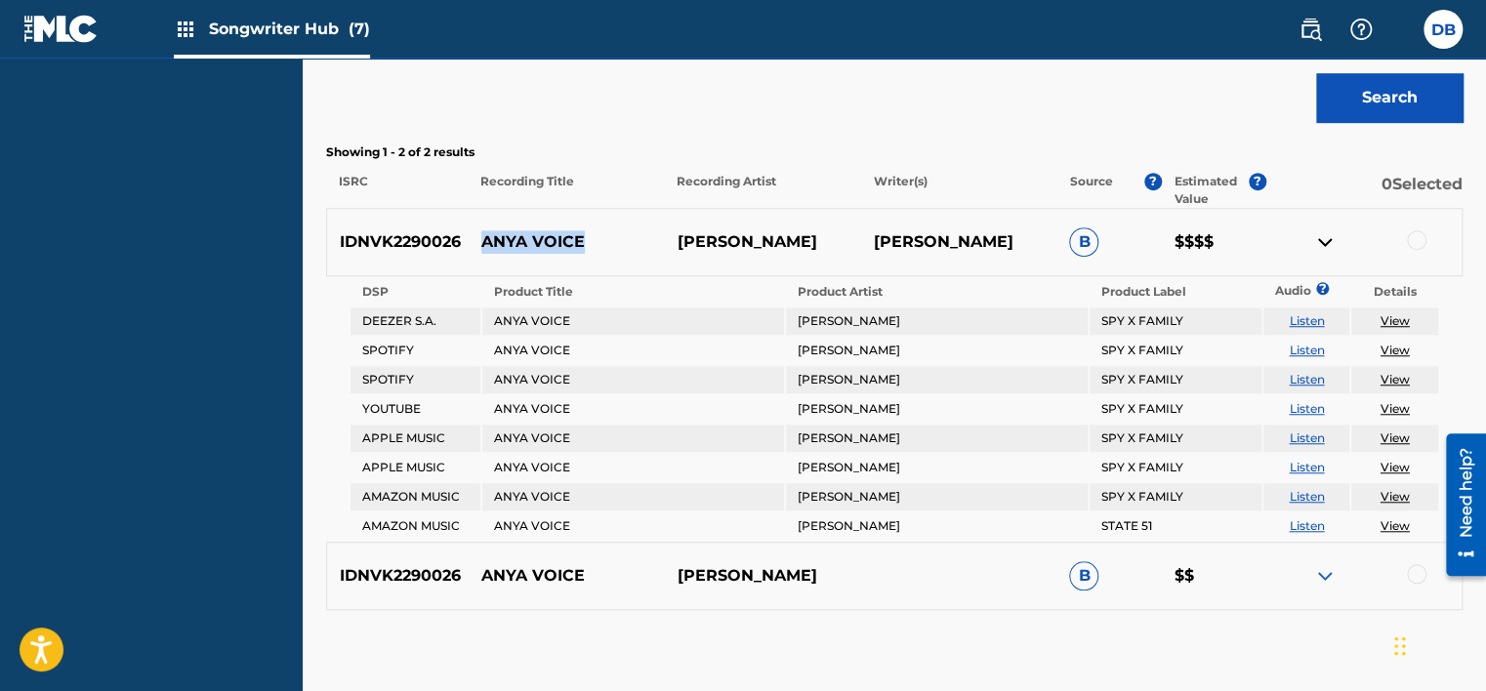
click at [1394, 349] on link "View" at bounding box center [1394, 350] width 29 height 15
copy p "ANYA VOICE"
drag, startPoint x: 679, startPoint y: 241, endPoint x: 794, endPoint y: 241, distance: 114.2
click at [794, 241] on p "[PERSON_NAME]" at bounding box center [762, 241] width 196 height 23
copy p "[PERSON_NAME]"
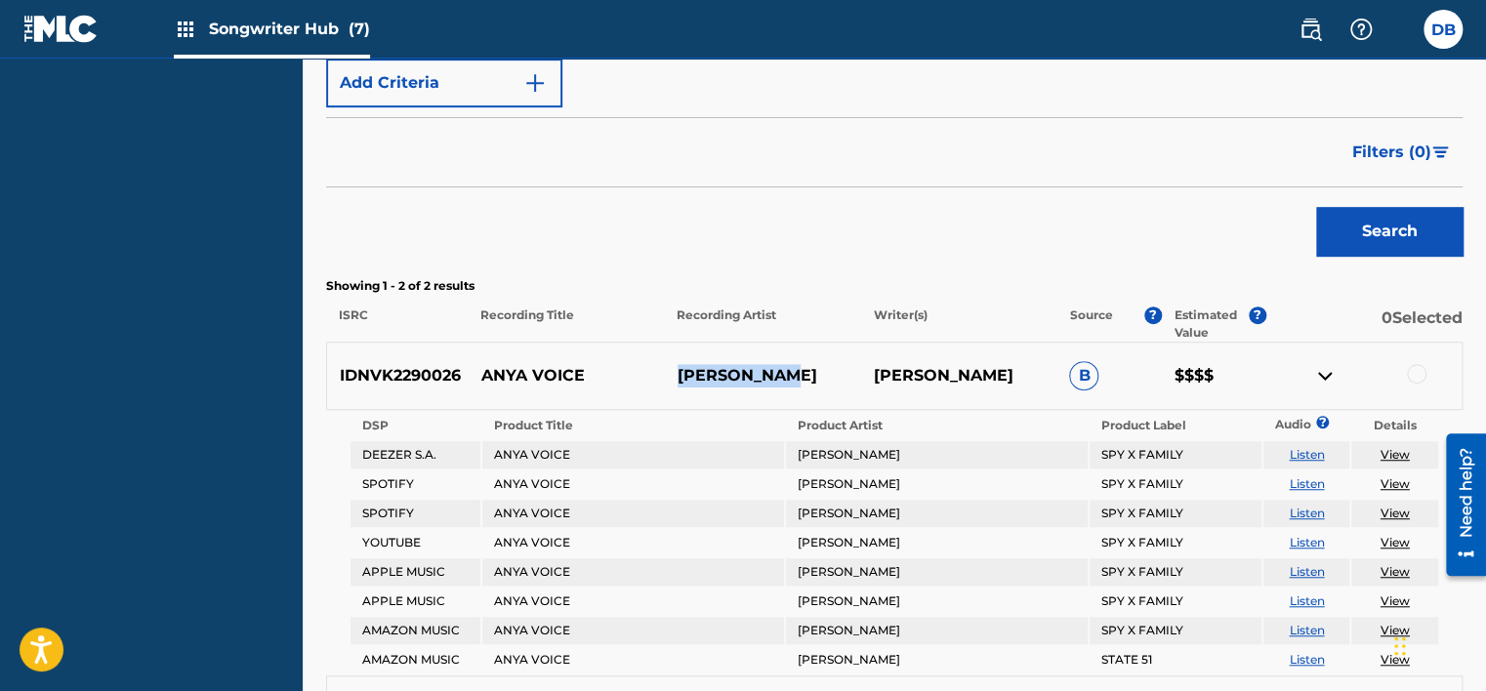
scroll to position [274, 0]
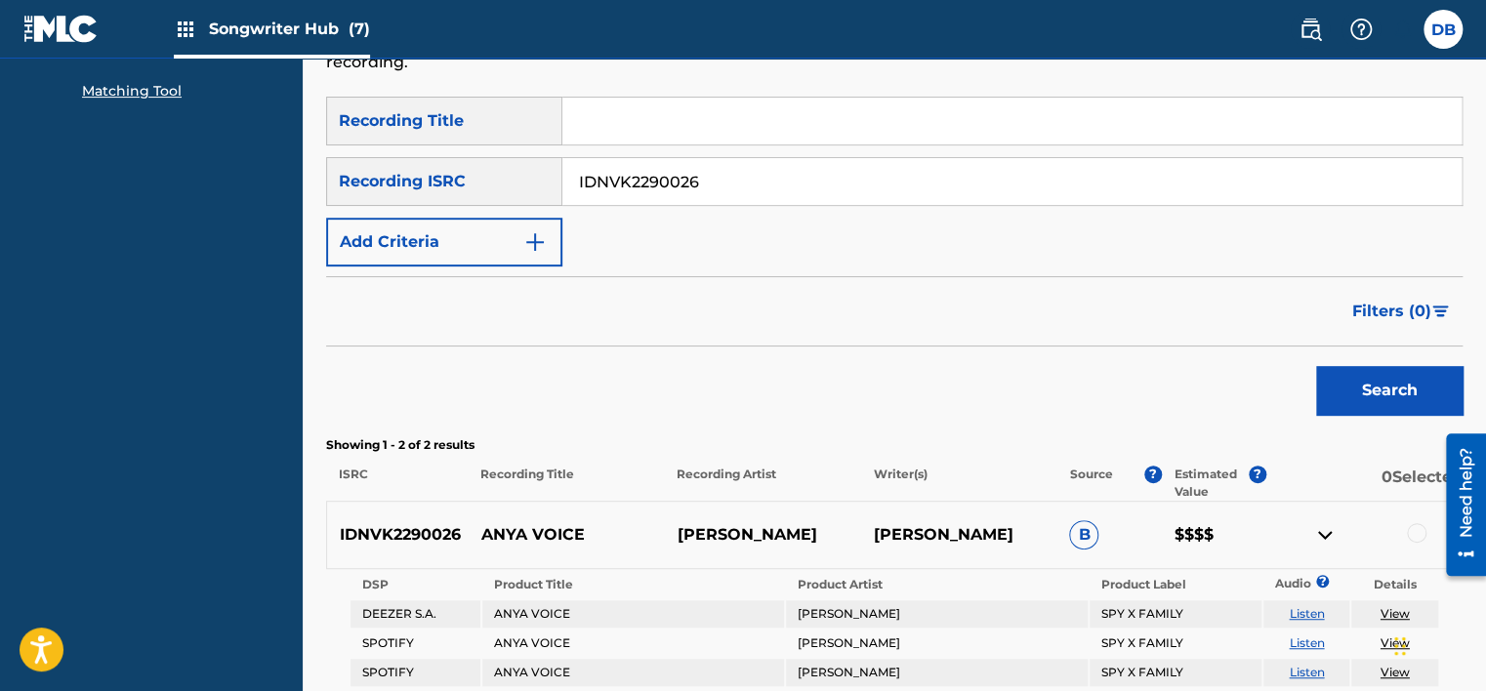
click at [641, 182] on input "IDNVK2290026" at bounding box center [1011, 181] width 899 height 47
paste input "VNA0R1989337"
type input "VNA0R1989337"
click at [1412, 393] on button "Search" at bounding box center [1389, 390] width 146 height 49
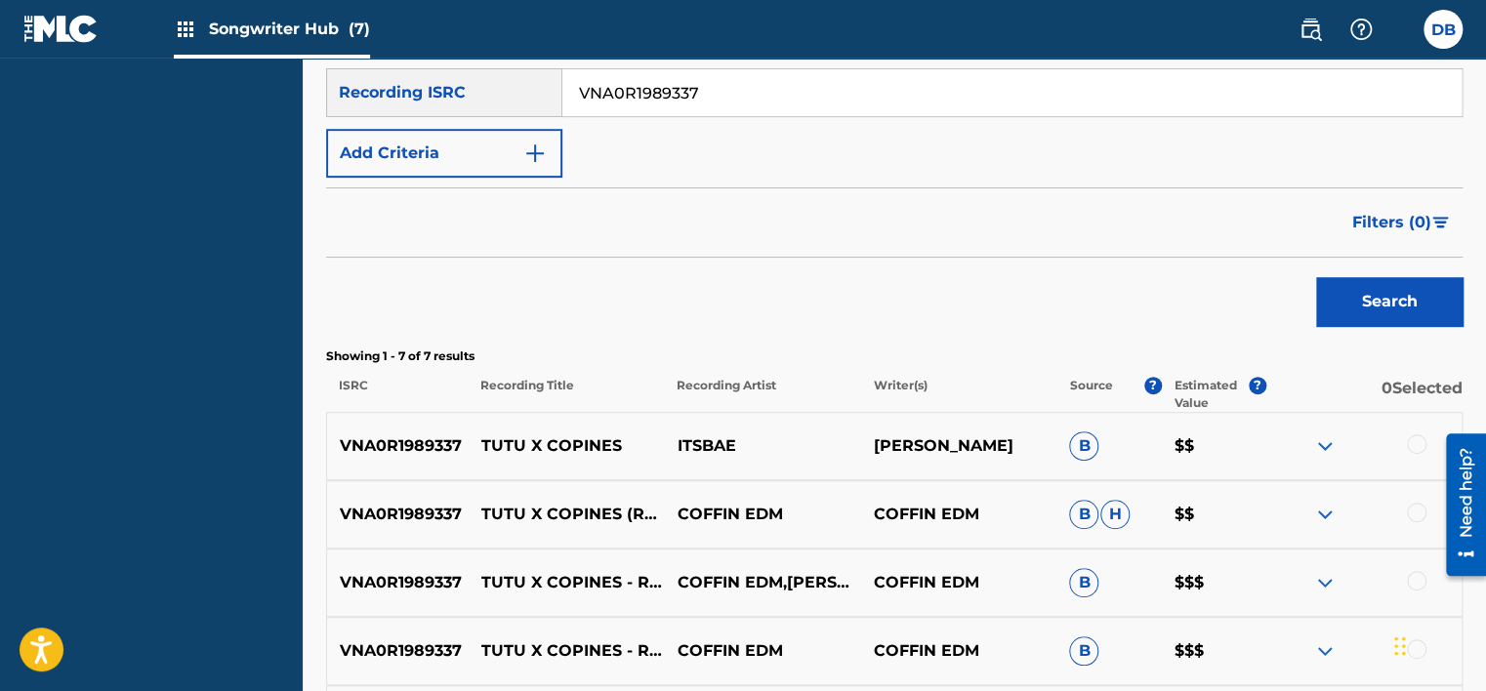
scroll to position [363, 0]
click at [1166, 155] on div "SearchWithCriteria1d4d522d-5697-43b1-89d8-491e118ce37b Recording Title SearchWi…" at bounding box center [894, 93] width 1136 height 170
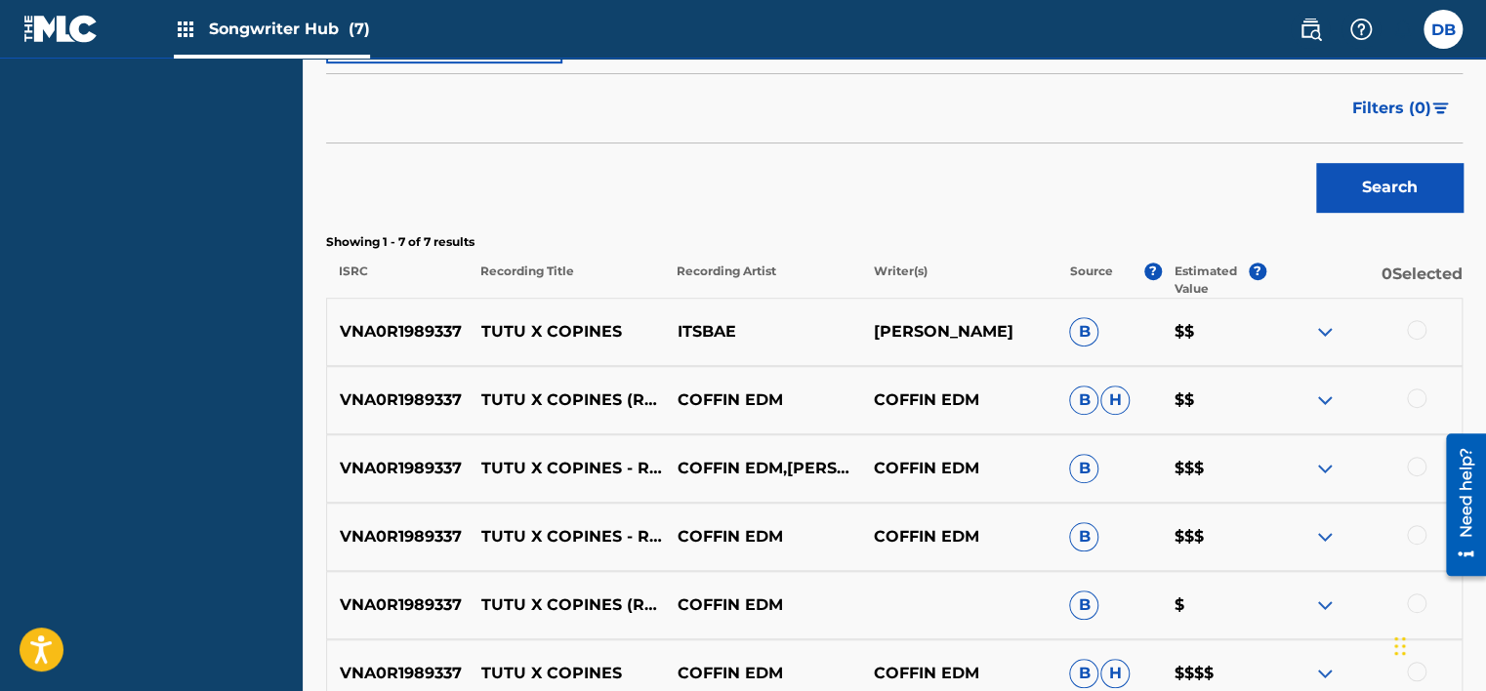
scroll to position [656, 0]
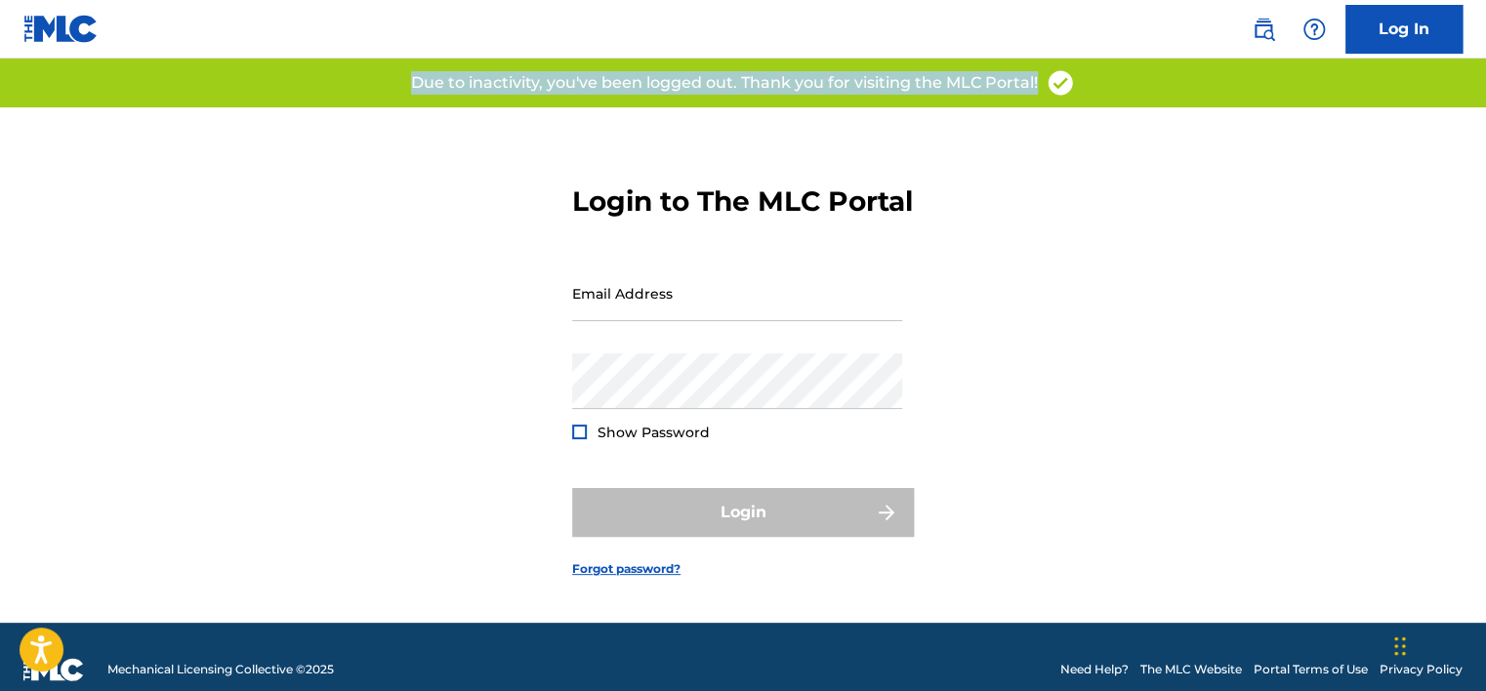
drag, startPoint x: 413, startPoint y: 78, endPoint x: 1037, endPoint y: 88, distance: 623.8
click at [1037, 88] on p "Due to inactivity, you've been logged out. Thank you for visiting the MLC Porta…" at bounding box center [724, 82] width 627 height 23
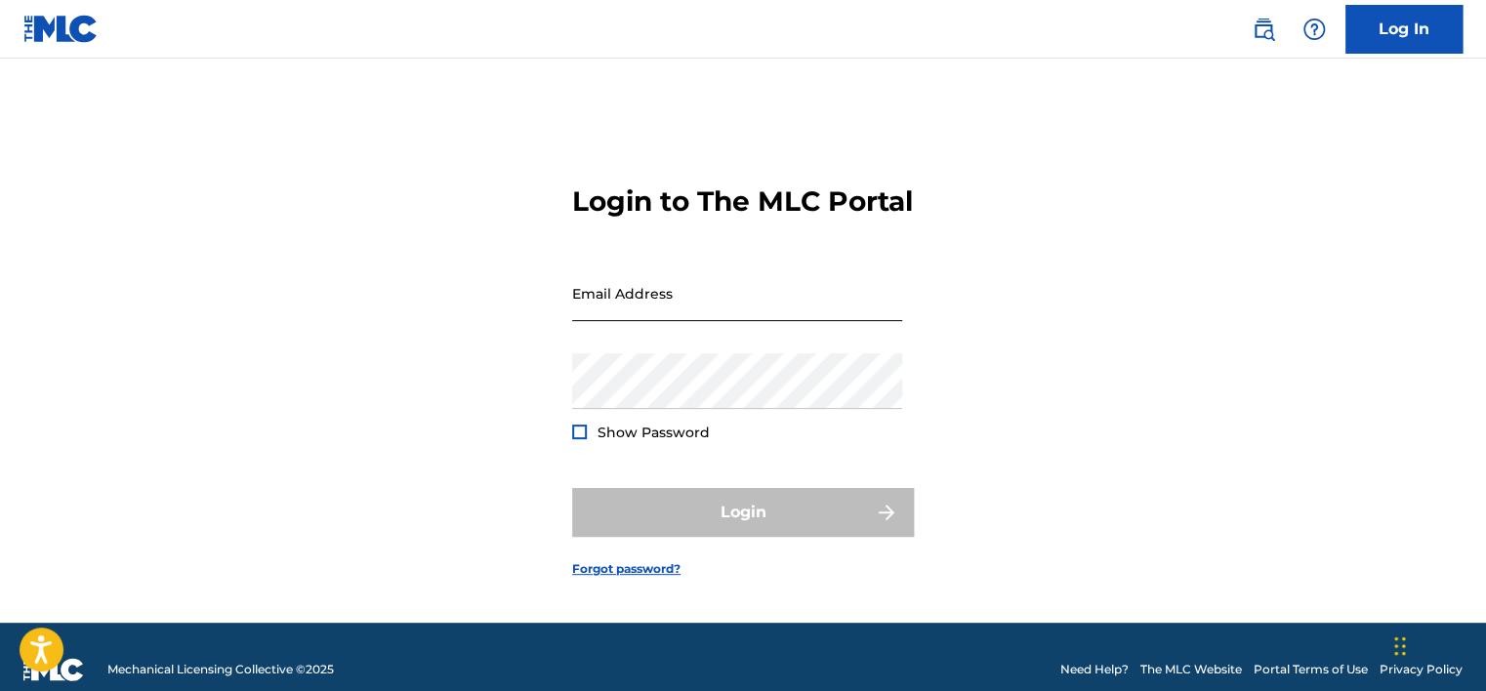
click at [675, 316] on input "Email Address" at bounding box center [737, 293] width 330 height 56
type input "[EMAIL_ADDRESS][DOMAIN_NAME]"
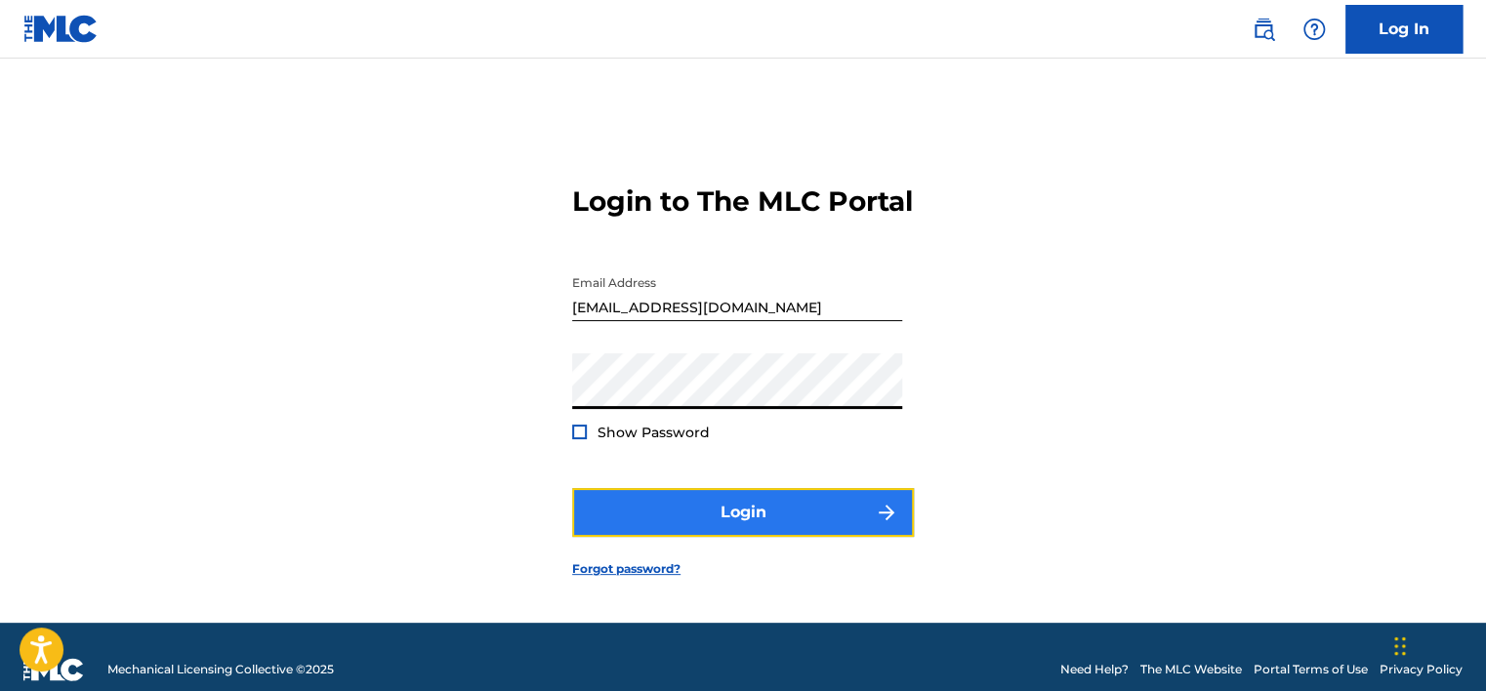
click at [639, 527] on button "Login" at bounding box center [743, 512] width 342 height 49
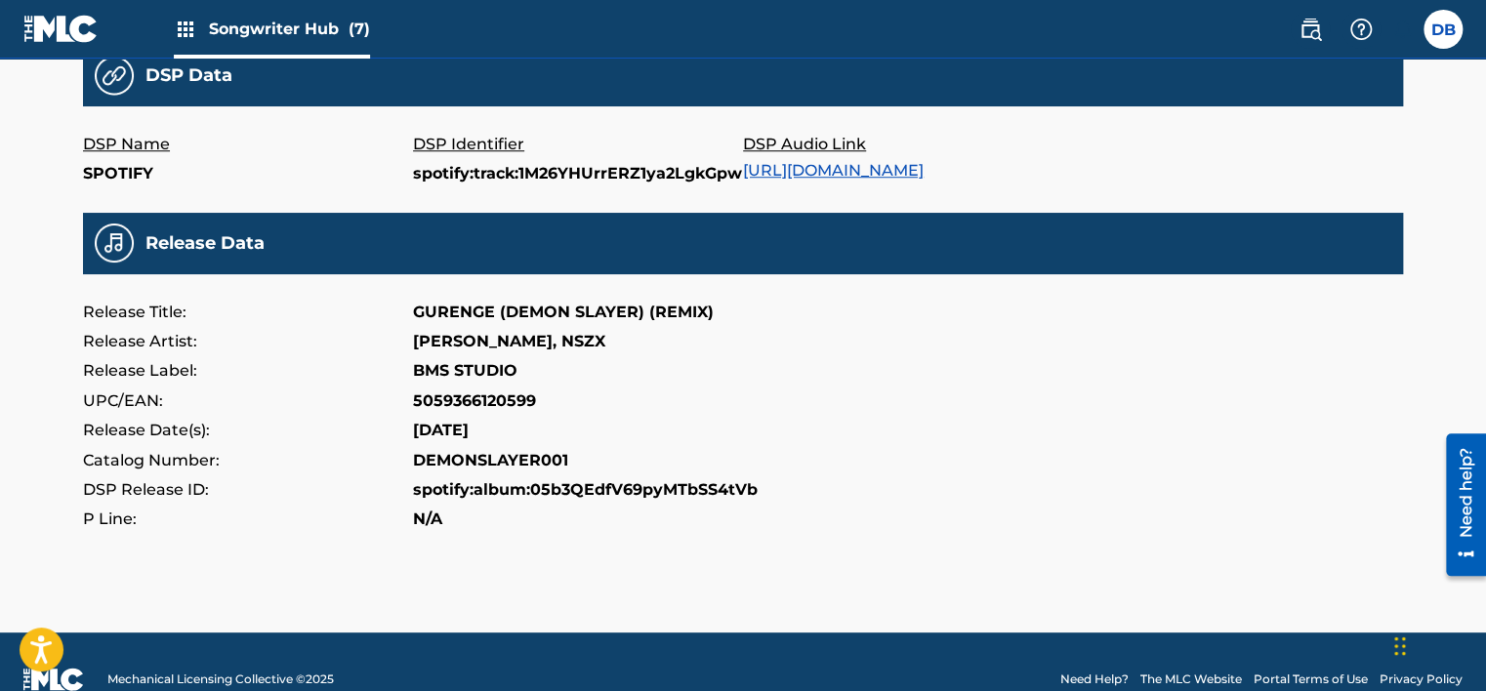
scroll to position [683, 0]
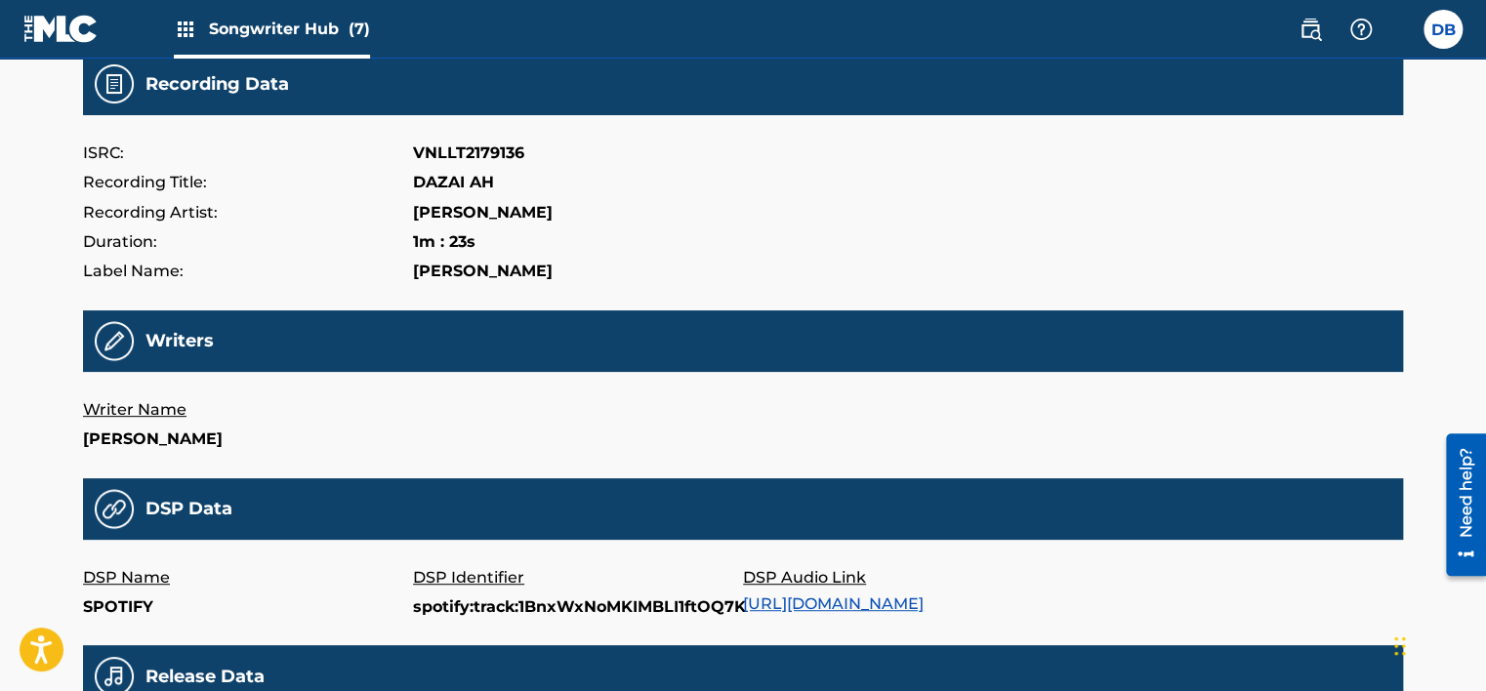
scroll to position [195, 0]
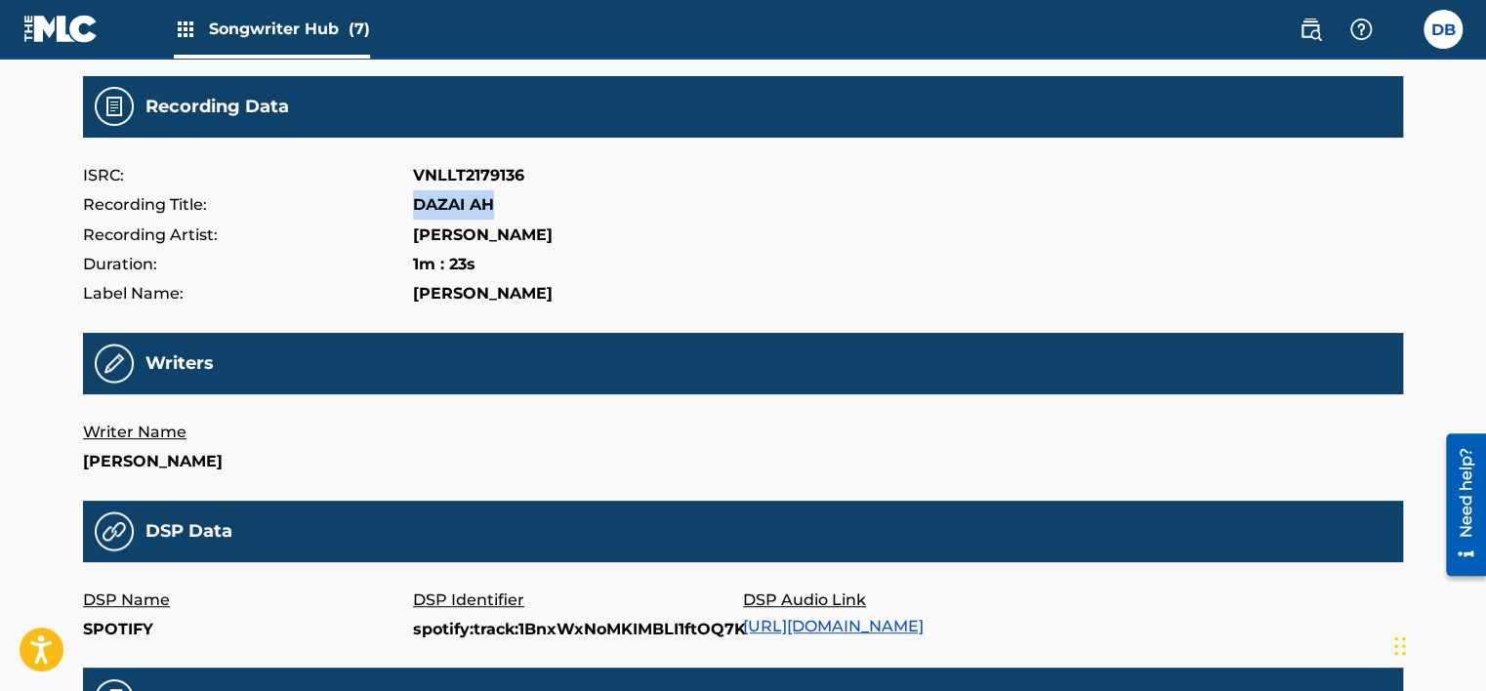
drag, startPoint x: 415, startPoint y: 204, endPoint x: 497, endPoint y: 204, distance: 82.0
click at [497, 204] on div "Recording Title: DAZAI AH" at bounding box center [743, 204] width 1320 height 29
copy p "DAZAI AH"
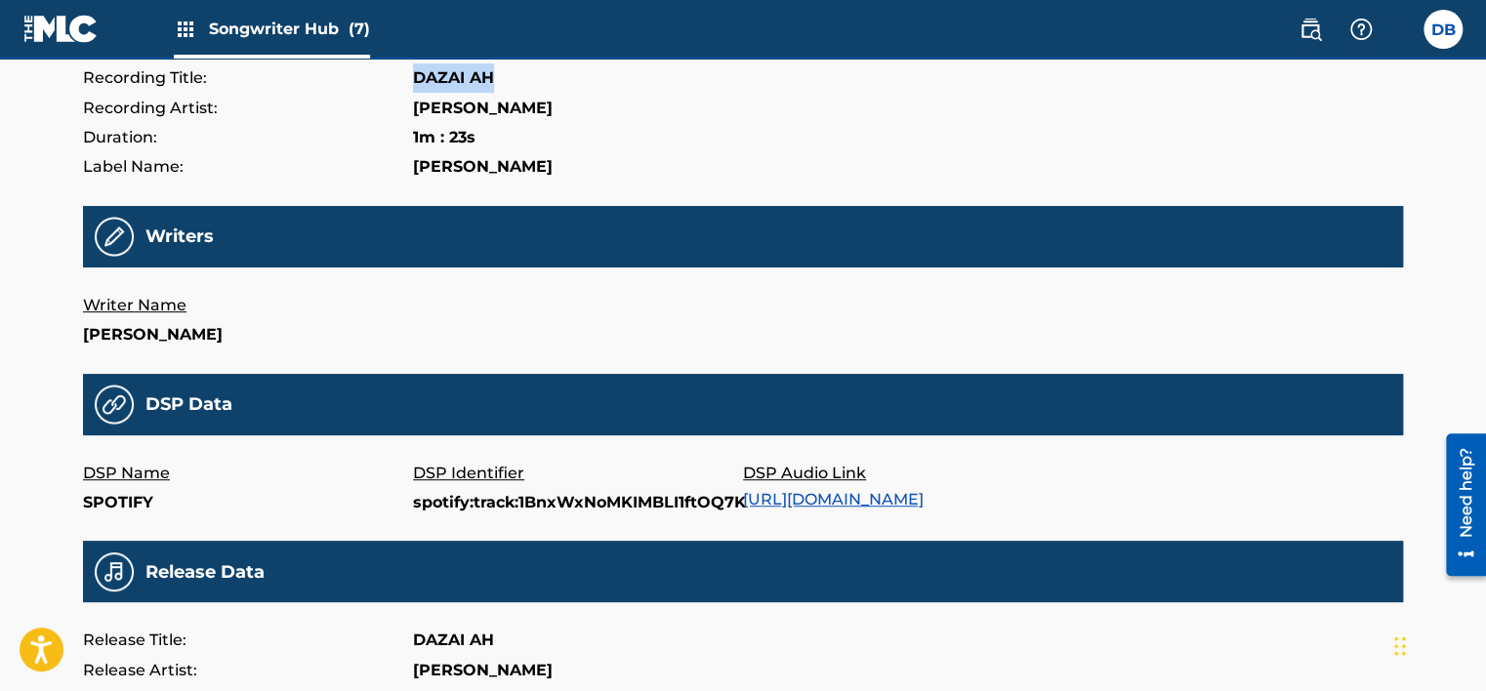
scroll to position [293, 0]
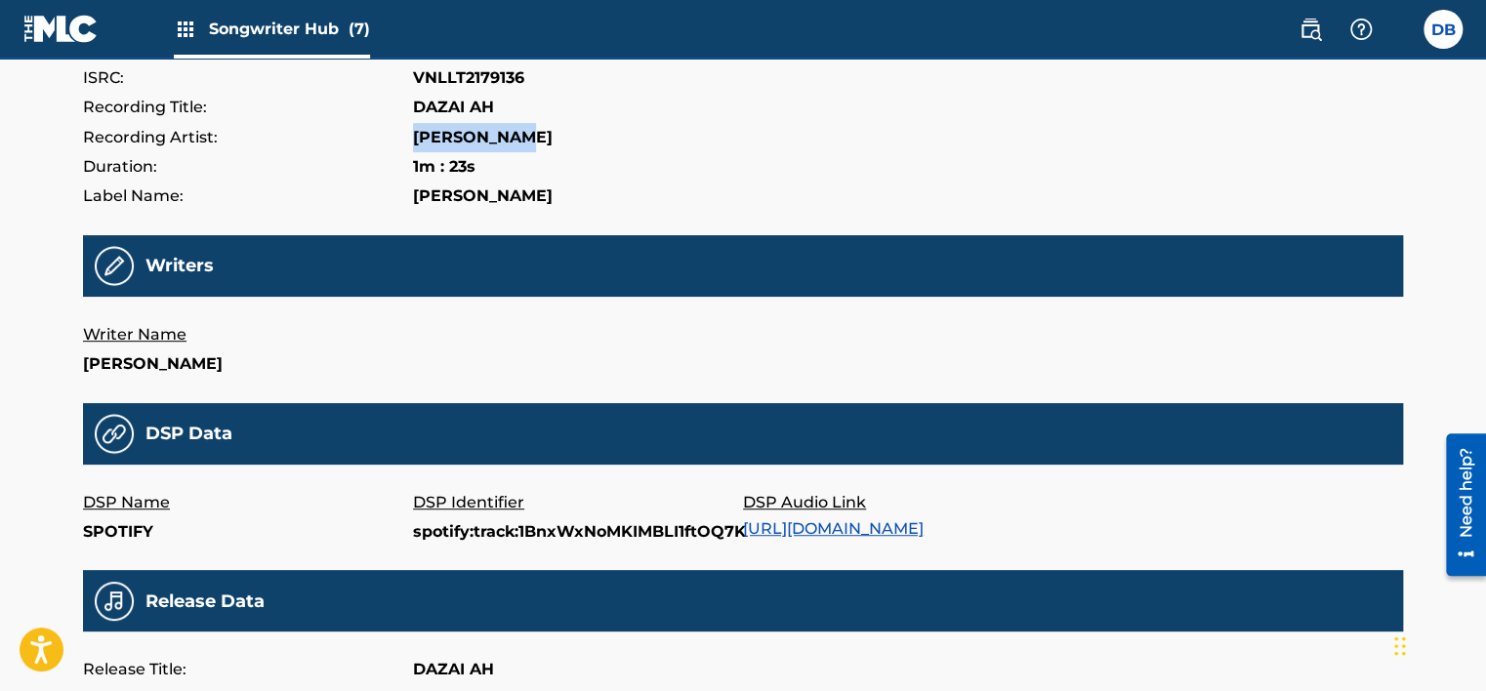
drag, startPoint x: 416, startPoint y: 135, endPoint x: 541, endPoint y: 143, distance: 125.2
click at [541, 143] on div "Recording Artist: DAZAI OSAMU" at bounding box center [743, 137] width 1320 height 29
copy p "DAZAI OSAMU"
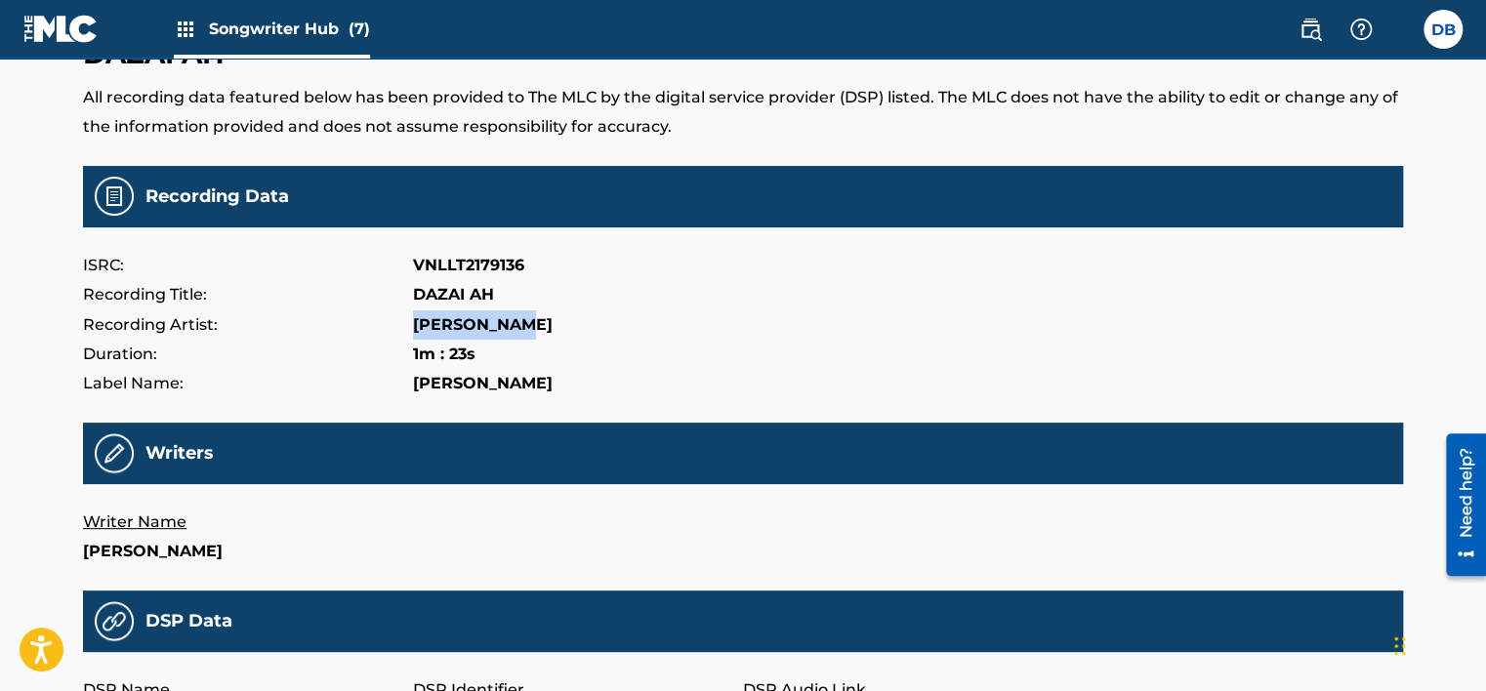
scroll to position [98, 0]
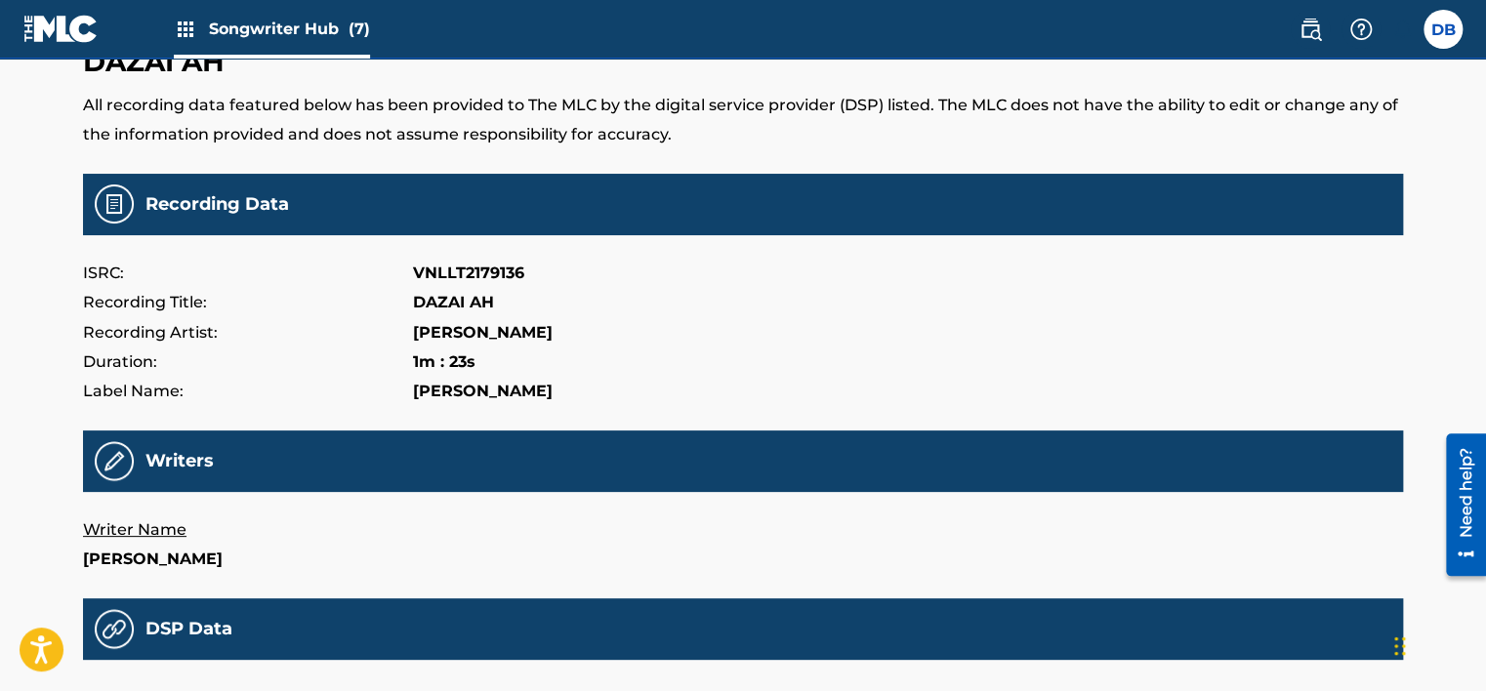
click at [449, 269] on p "VNLLT2179136" at bounding box center [468, 273] width 111 height 29
copy p "VNLLT2179136"
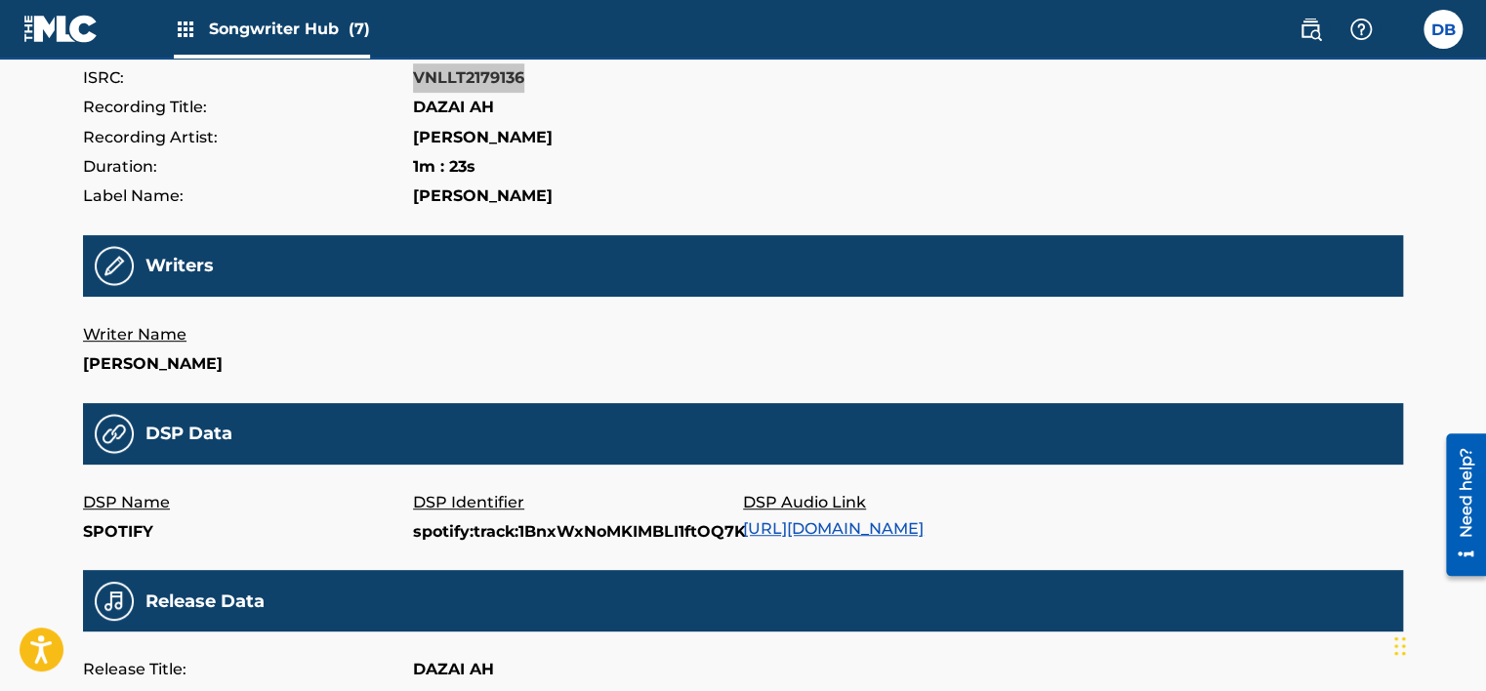
scroll to position [586, 0]
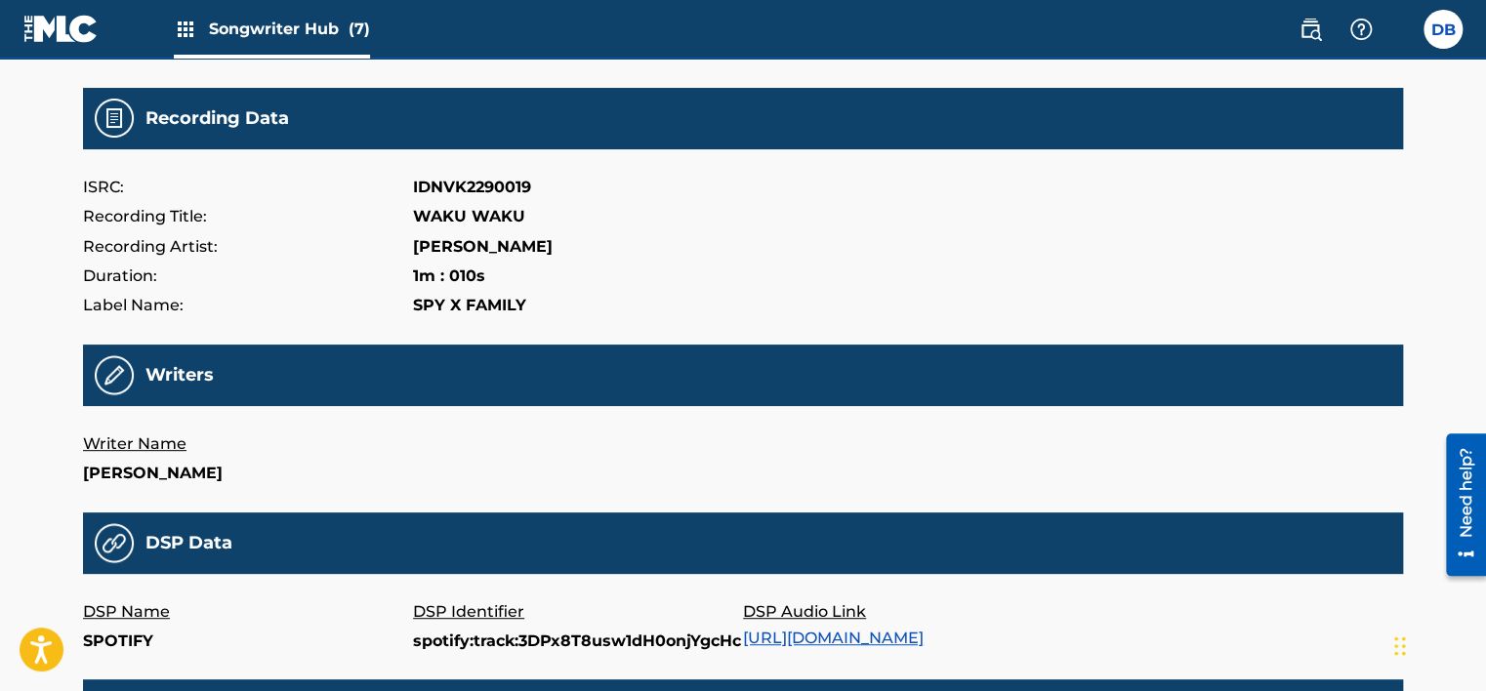
scroll to position [195, 0]
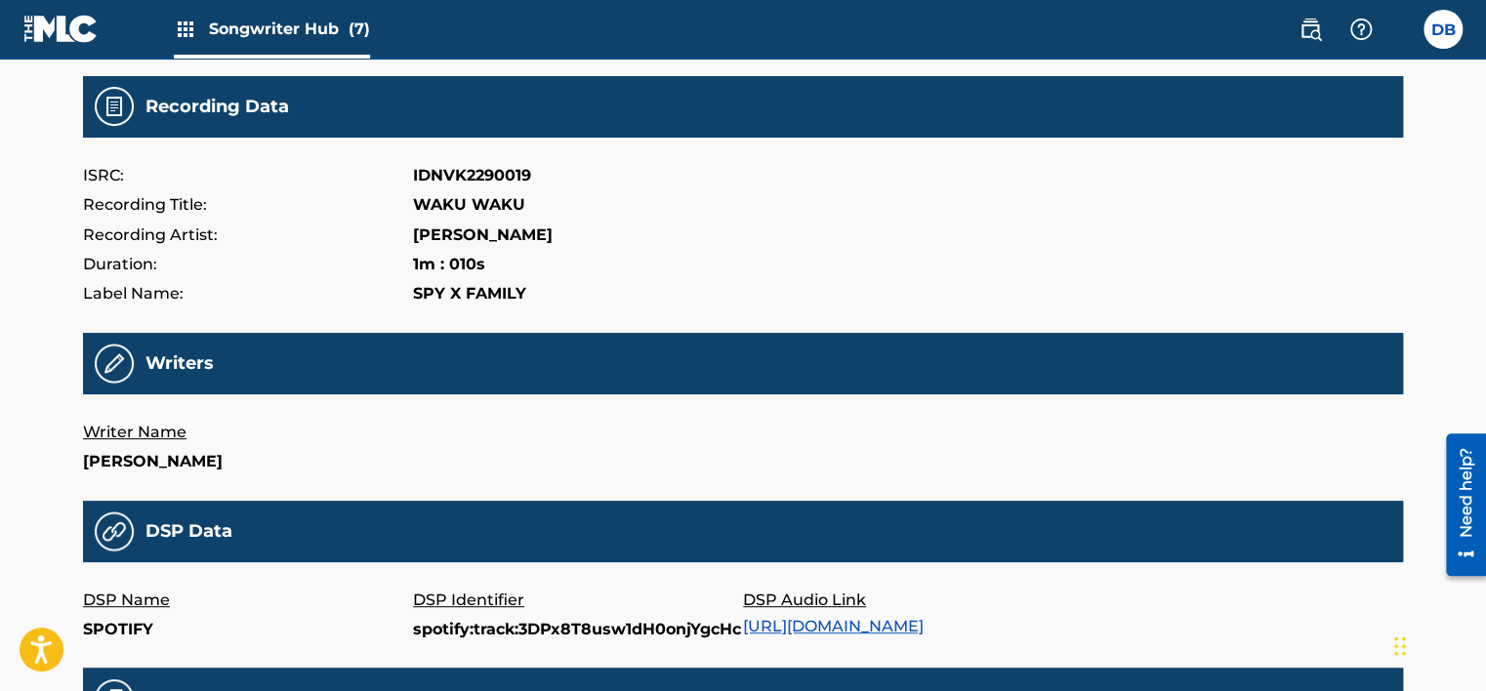
click at [495, 170] on p "IDNVK2290019" at bounding box center [472, 175] width 118 height 29
copy p "IDNVK2290019"
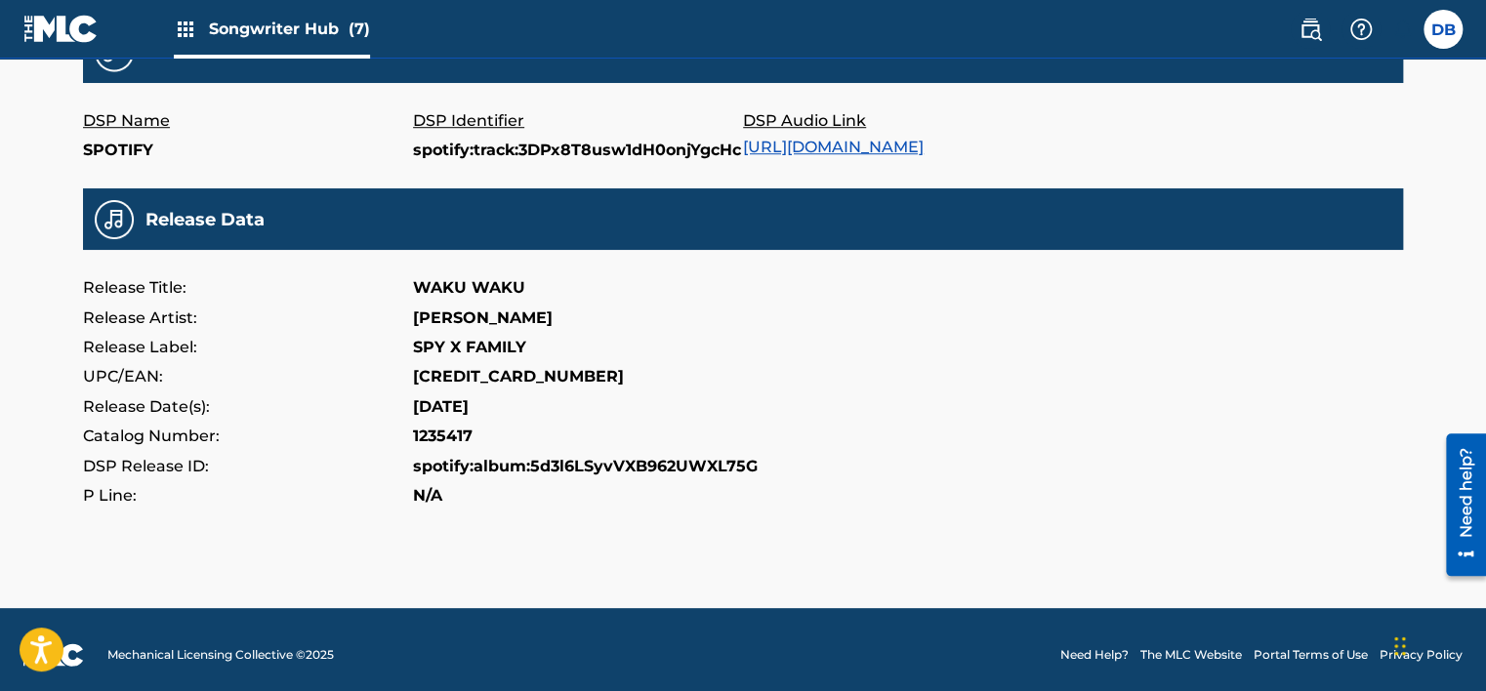
scroll to position [683, 0]
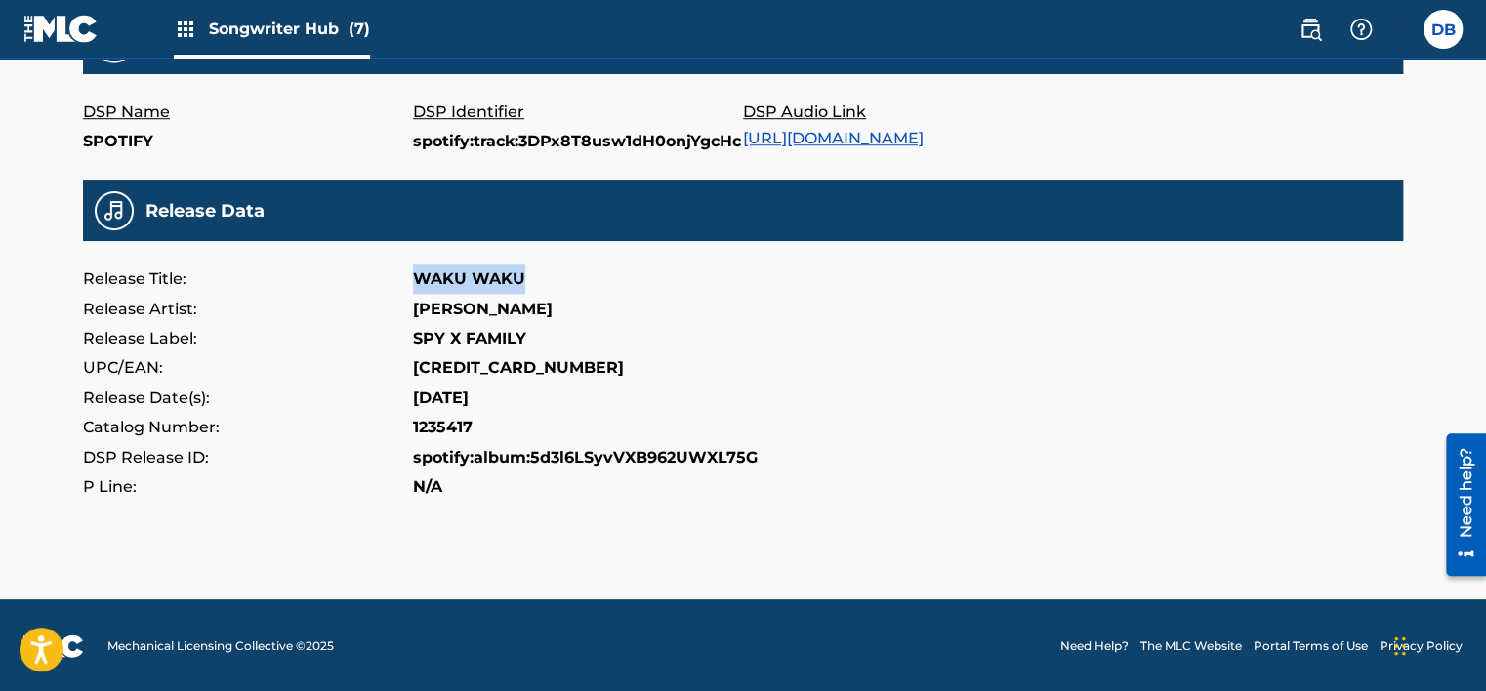
drag, startPoint x: 415, startPoint y: 281, endPoint x: 522, endPoint y: 281, distance: 107.4
click at [522, 281] on p "WAKU WAKU" at bounding box center [469, 279] width 112 height 29
copy p "WAKU WAKU"
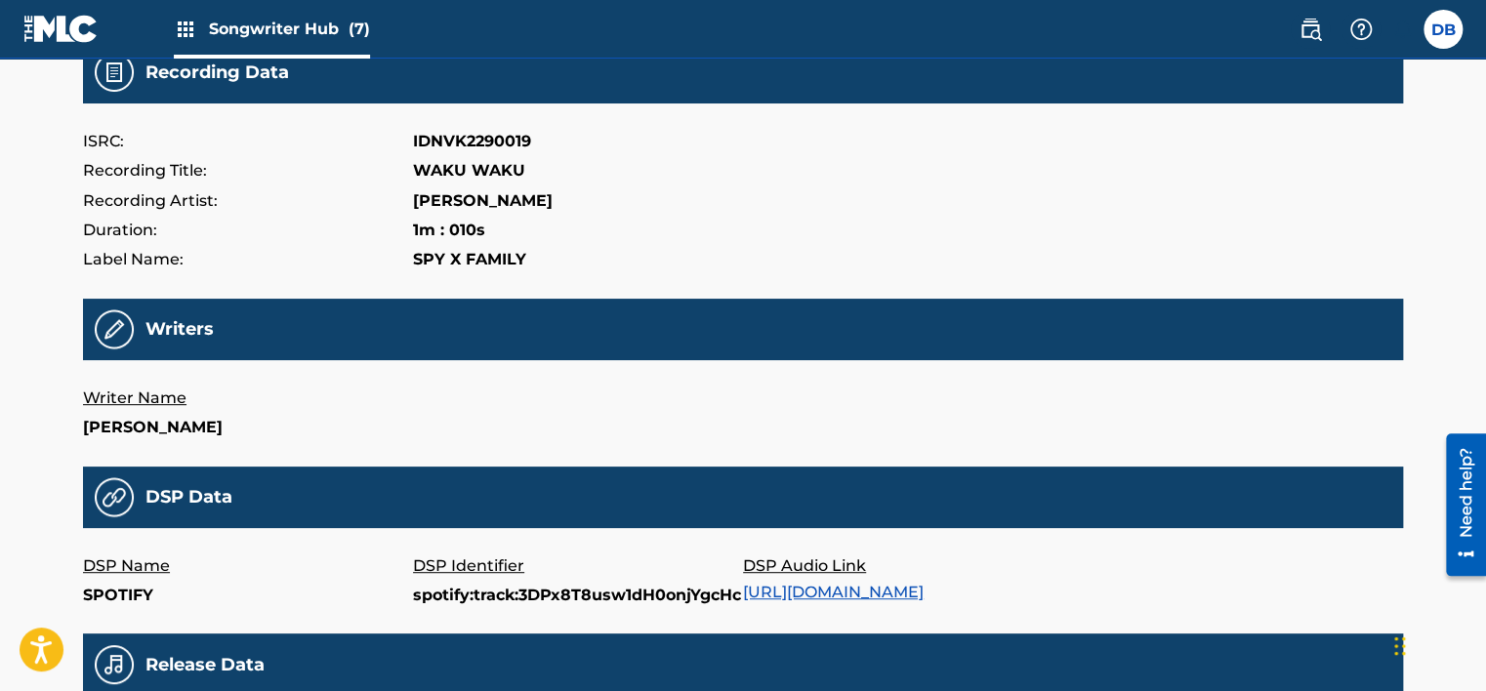
scroll to position [195, 0]
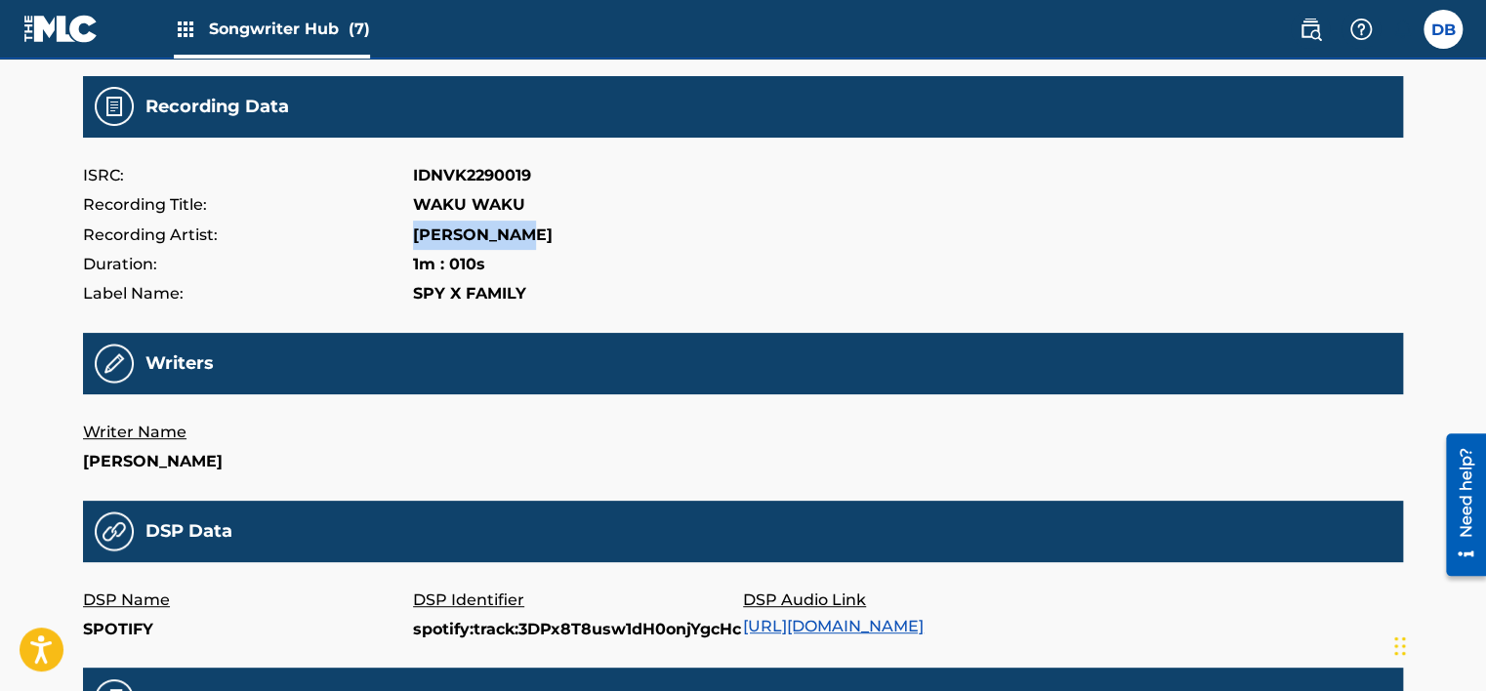
drag, startPoint x: 414, startPoint y: 236, endPoint x: 540, endPoint y: 236, distance: 125.9
click at [540, 236] on div "Recording Artist: ANYA FORGER" at bounding box center [743, 235] width 1320 height 29
copy p "[PERSON_NAME]"
drag, startPoint x: 414, startPoint y: 199, endPoint x: 517, endPoint y: 201, distance: 103.5
click at [517, 201] on p "WAKU WAKU" at bounding box center [469, 204] width 112 height 29
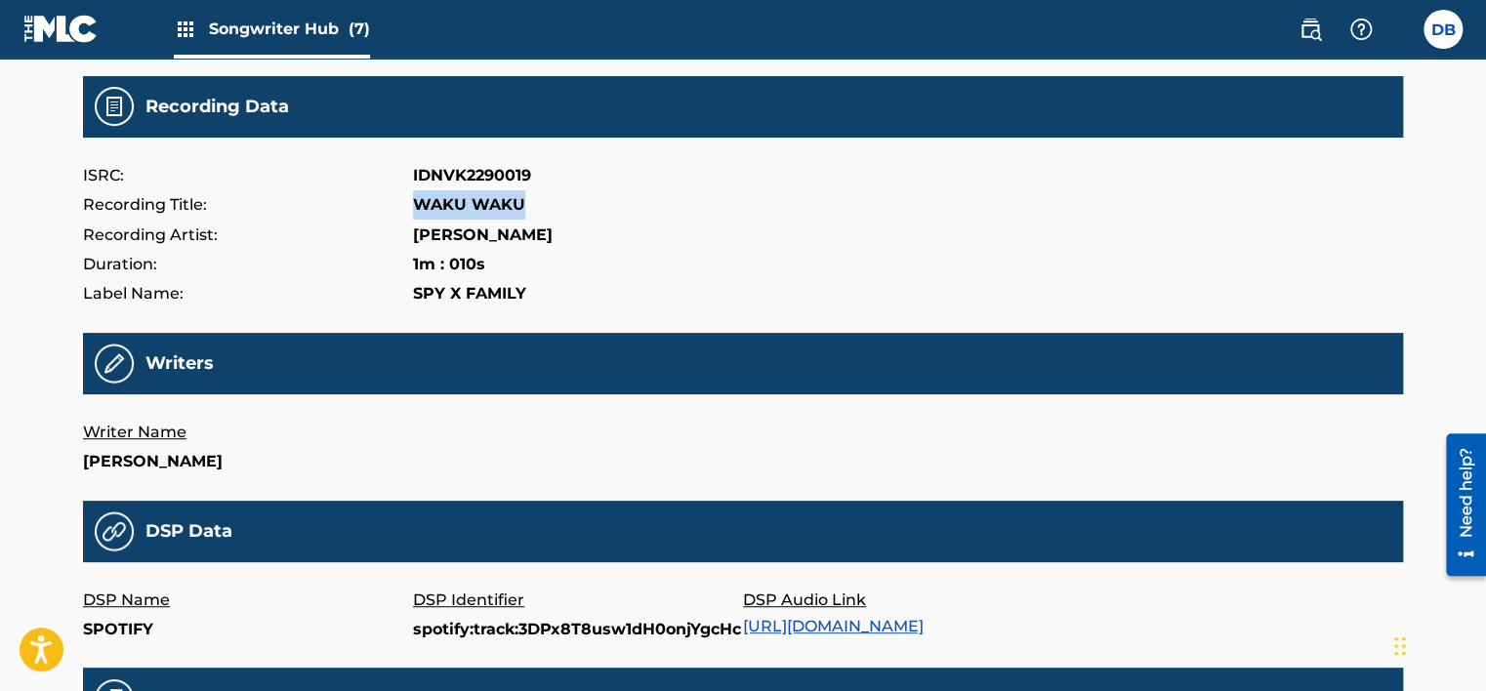
copy p "WAKU WAKU"
click at [516, 172] on p "IDNVK2290019" at bounding box center [472, 175] width 118 height 29
copy p "IDNVK2290019"
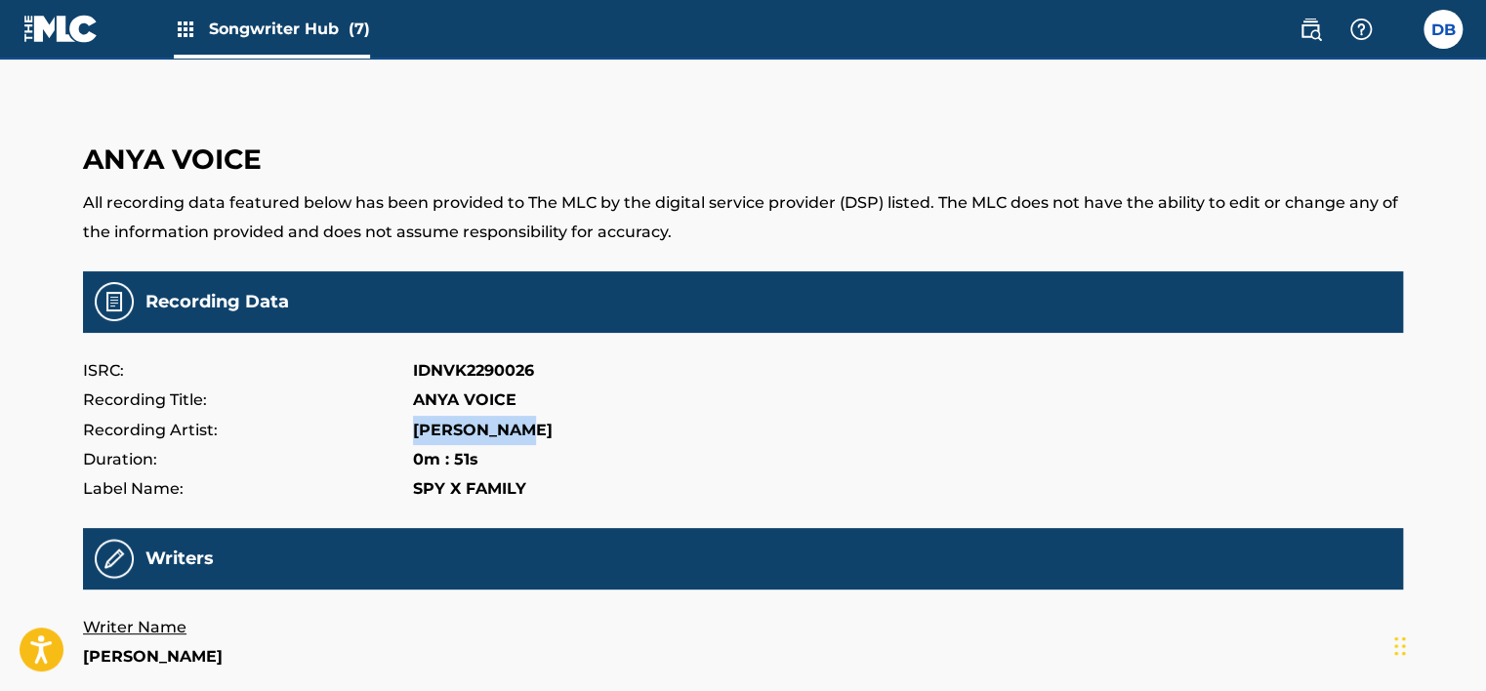
drag, startPoint x: 414, startPoint y: 427, endPoint x: 530, endPoint y: 427, distance: 116.1
click at [530, 427] on p "[PERSON_NAME]" at bounding box center [483, 430] width 140 height 29
copy p "[PERSON_NAME]"
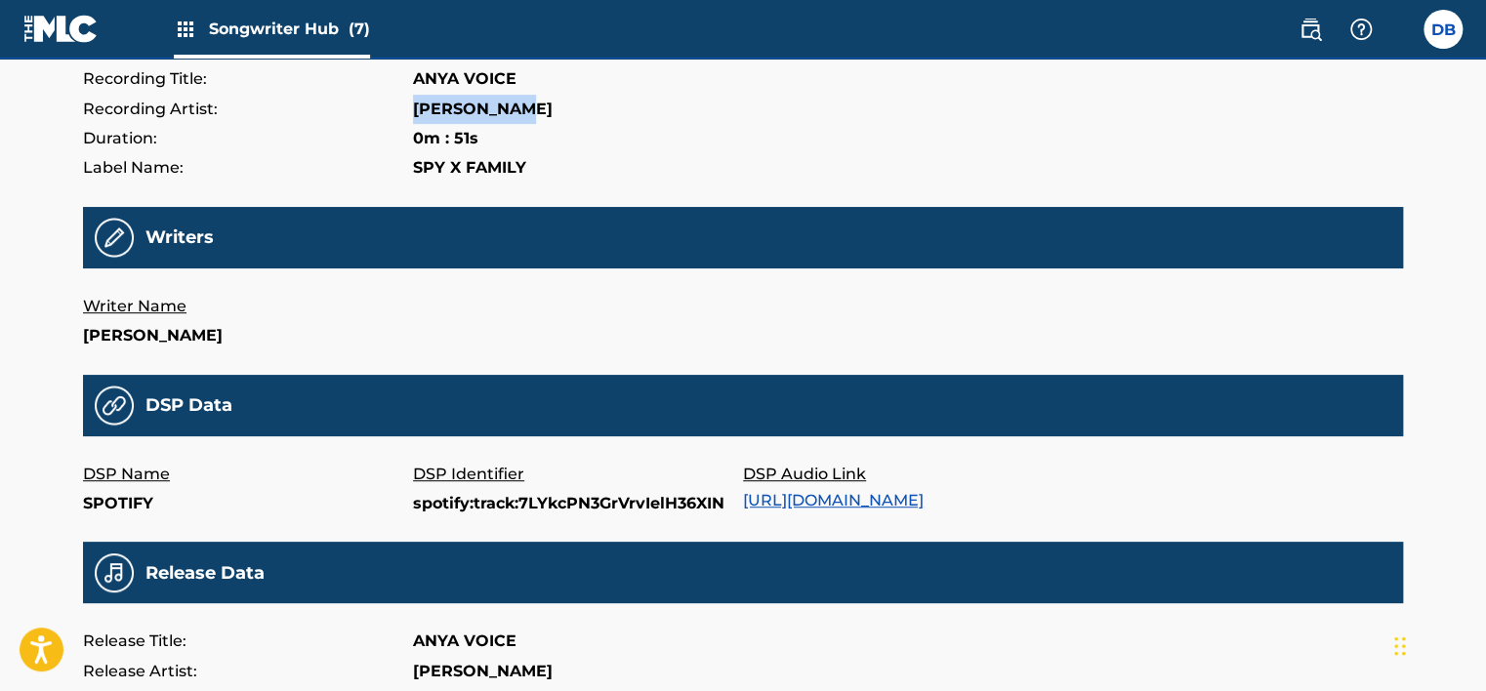
scroll to position [295, 0]
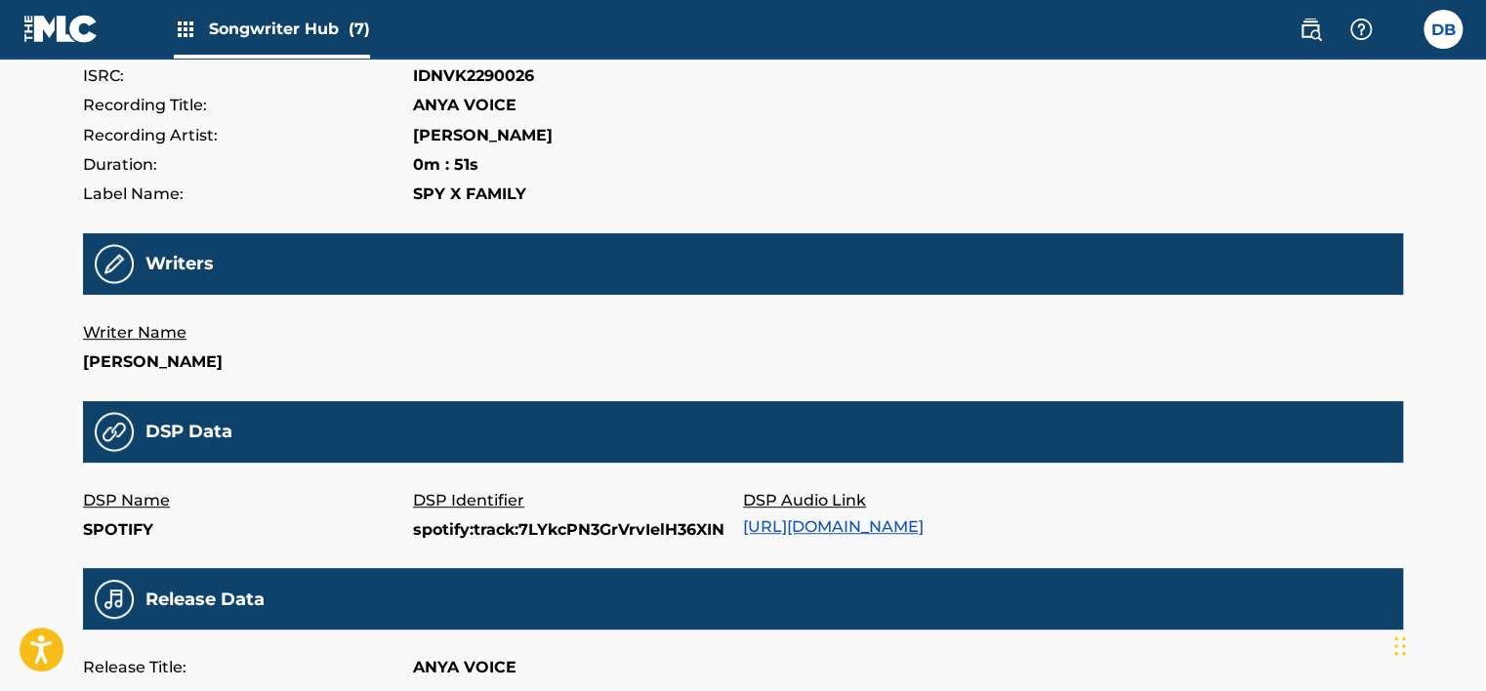
click at [511, 77] on p "IDNVK2290026" at bounding box center [473, 75] width 121 height 29
copy p "IDNVK2290026"
